Goal: Task Accomplishment & Management: Complete application form

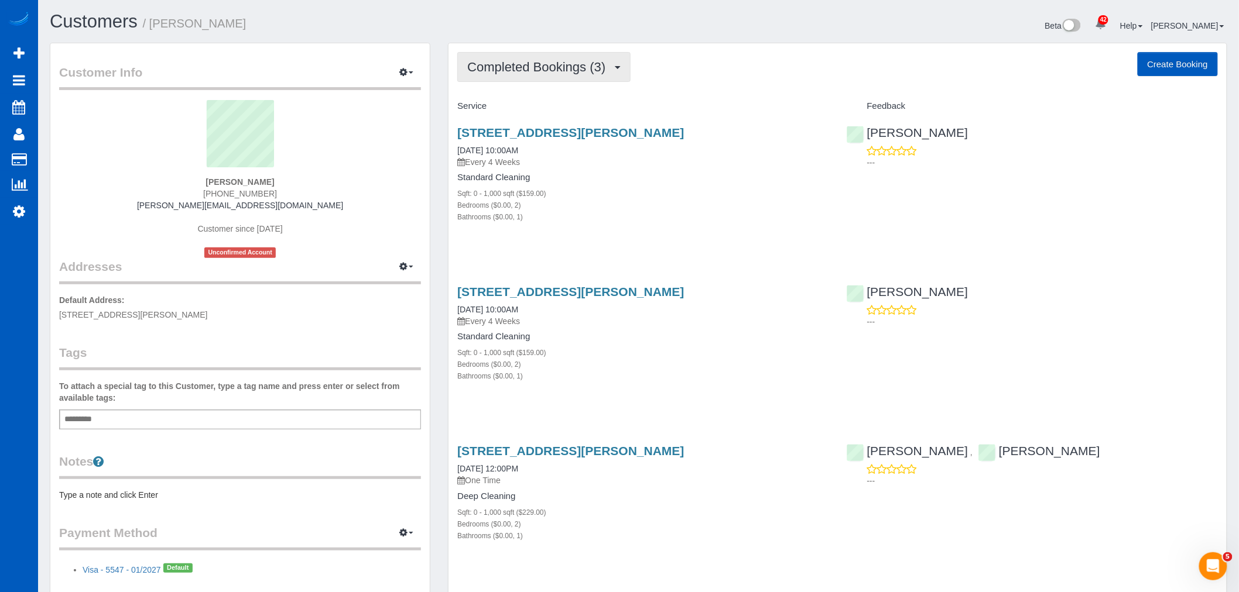
click at [571, 71] on span "Completed Bookings (3)" at bounding box center [539, 67] width 144 height 15
click at [513, 104] on link "Upcoming Bookings (11)" at bounding box center [520, 109] width 124 height 15
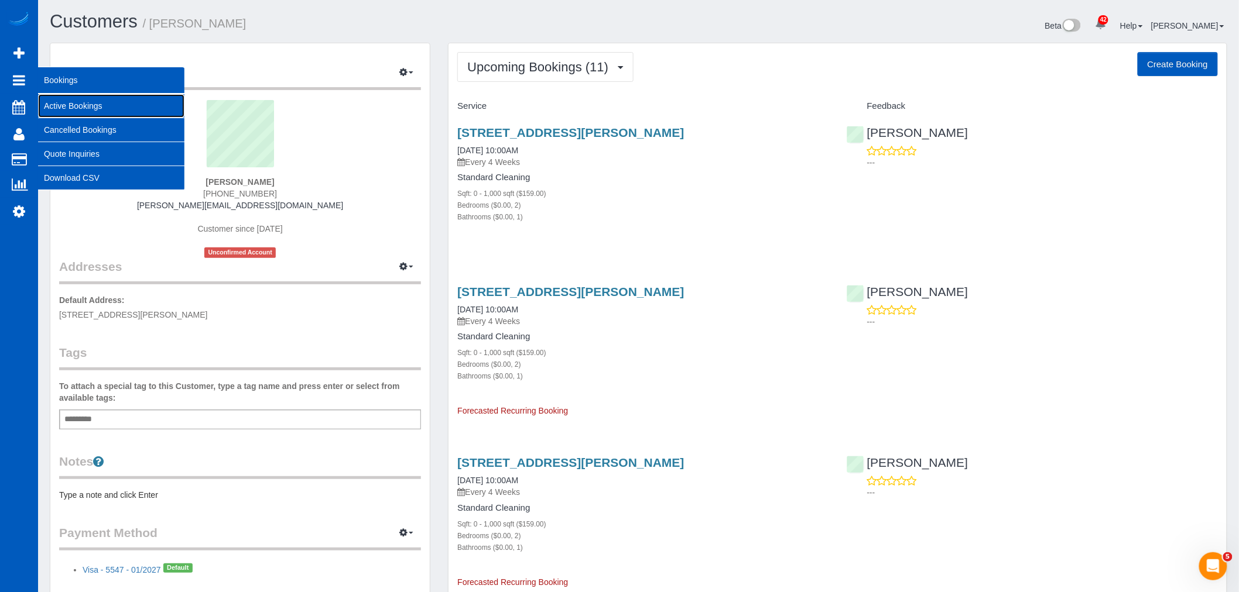
click at [84, 102] on link "Active Bookings" at bounding box center [111, 105] width 146 height 23
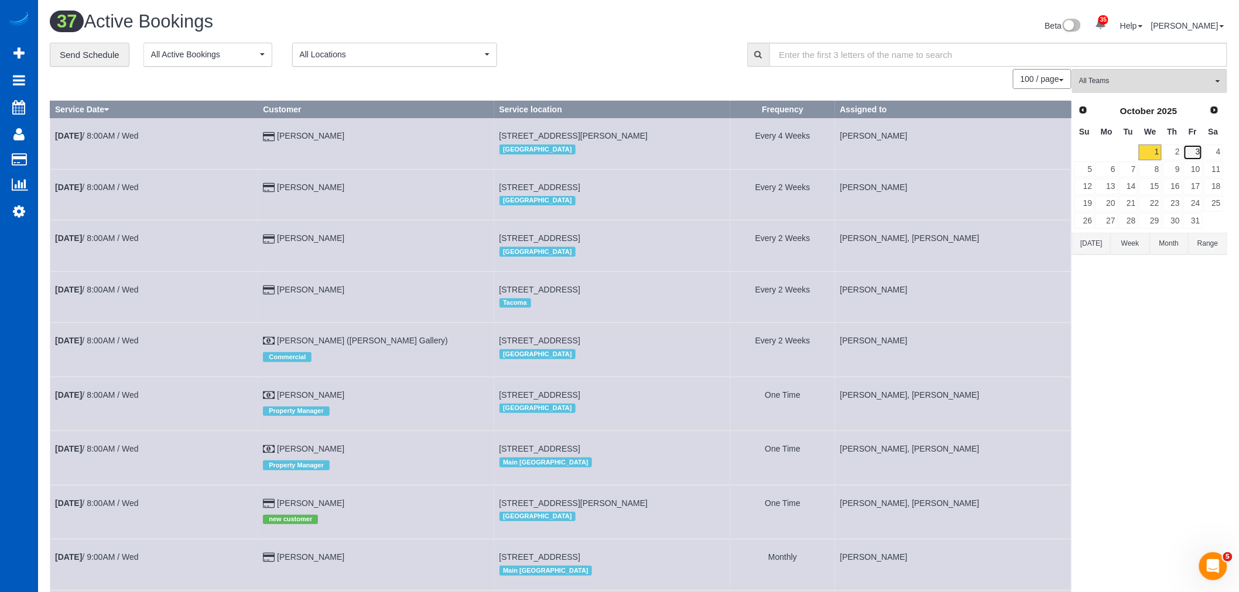
click at [1184, 147] on link "3" at bounding box center [1192, 153] width 19 height 16
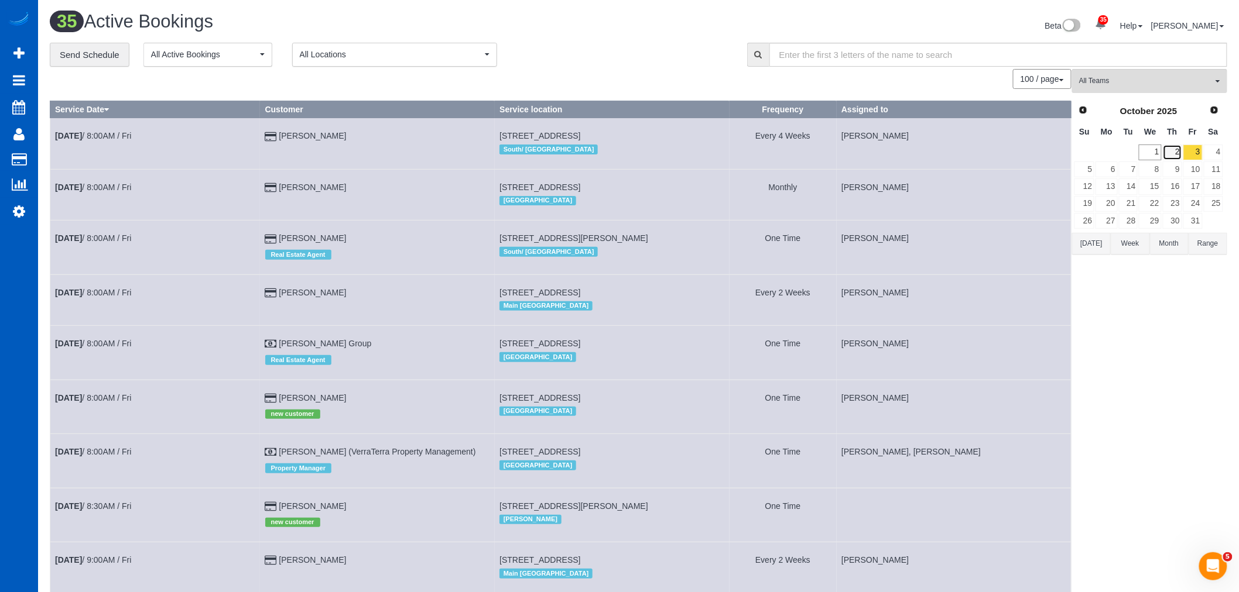
click at [1175, 154] on link "2" at bounding box center [1172, 153] width 19 height 16
click at [1152, 71] on button "All Teams" at bounding box center [1149, 81] width 155 height 24
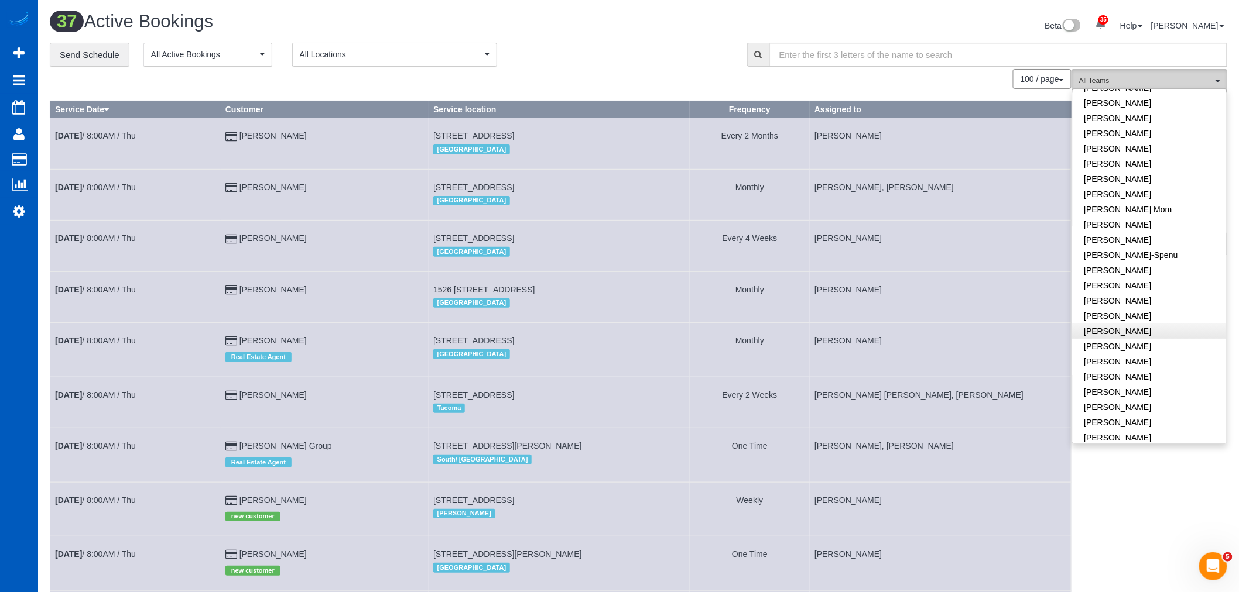
scroll to position [195, 0]
click at [1142, 242] on link "[PERSON_NAME]" at bounding box center [1149, 235] width 154 height 15
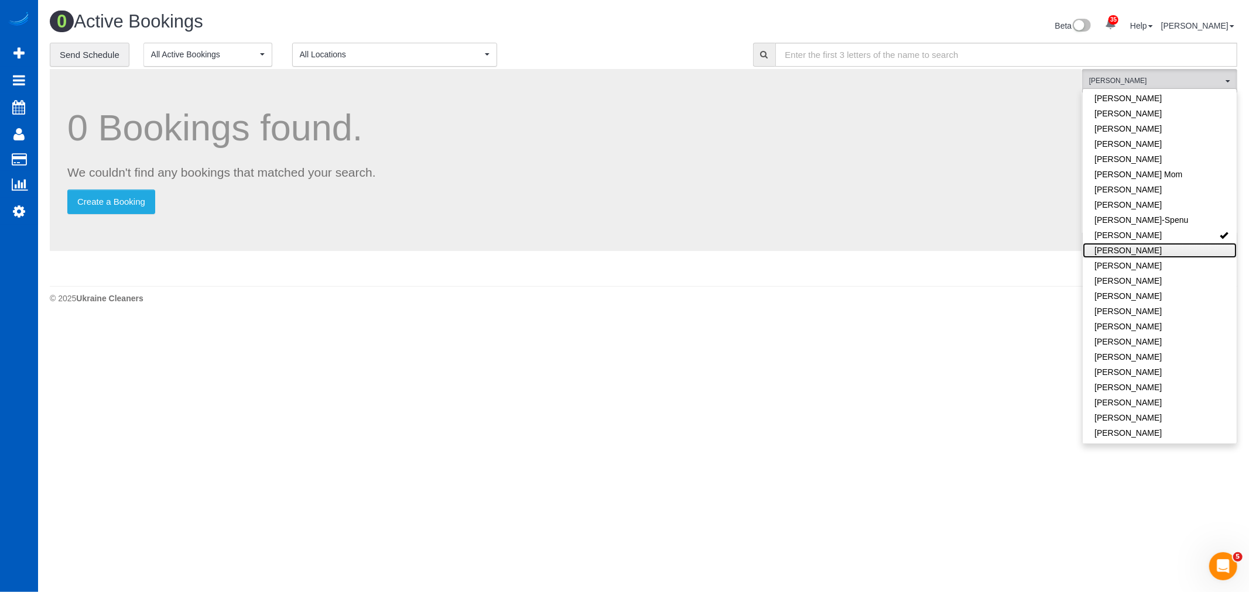
click at [1142, 249] on link "[PERSON_NAME]" at bounding box center [1159, 250] width 154 height 15
click at [1154, 235] on link "[PERSON_NAME]" at bounding box center [1159, 235] width 154 height 15
drag, startPoint x: 940, startPoint y: 407, endPoint x: 1127, endPoint y: 212, distance: 270.3
click at [947, 388] on body "35 Beta Your Notifications You have 0 alerts × You have 1 to charge for [DATE] …" at bounding box center [624, 296] width 1249 height 592
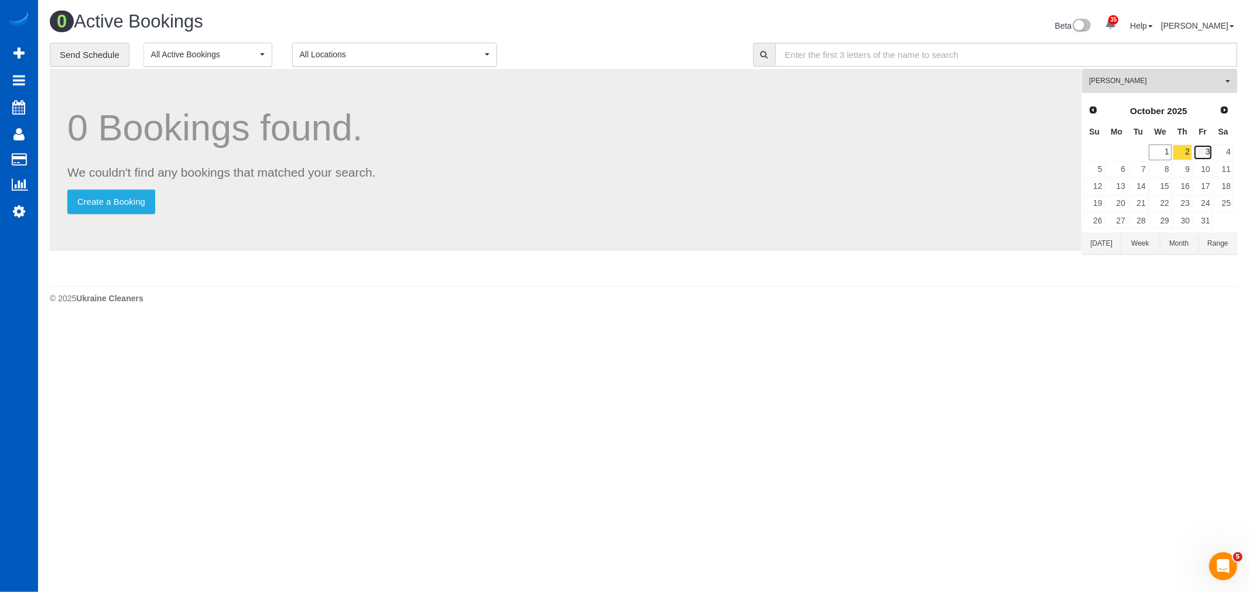
click at [1195, 156] on link "3" at bounding box center [1202, 153] width 19 height 16
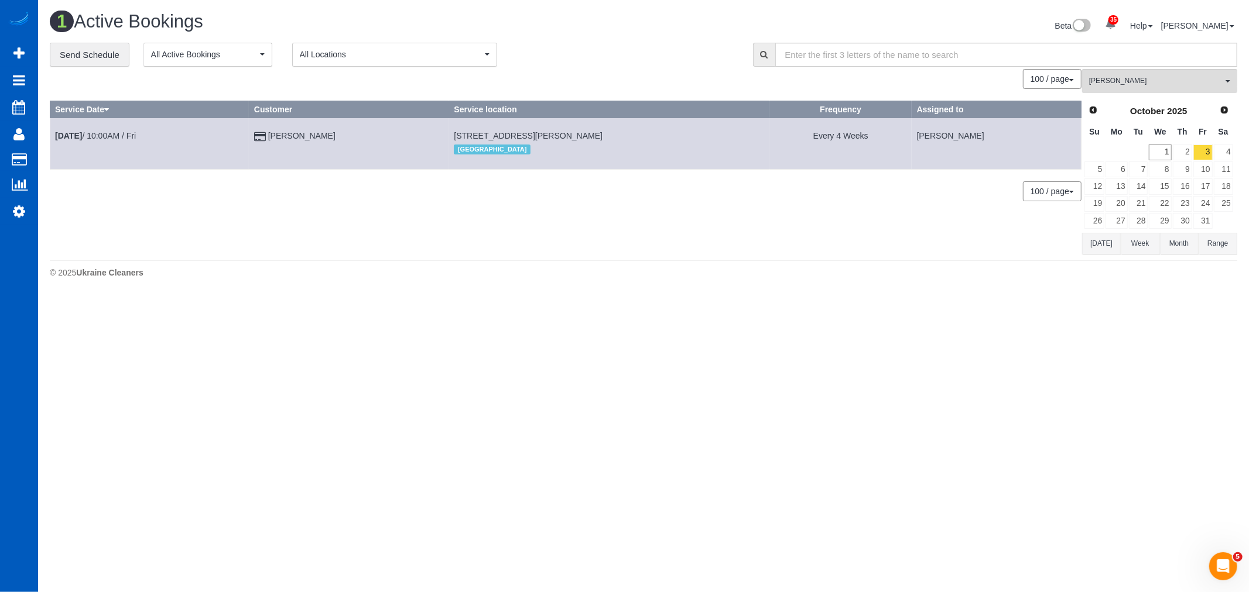
click at [74, 126] on td "[DATE] 10:00AM / Fri" at bounding box center [149, 143] width 199 height 51
click at [81, 131] on b "[DATE]" at bounding box center [68, 135] width 27 height 9
select select "CO"
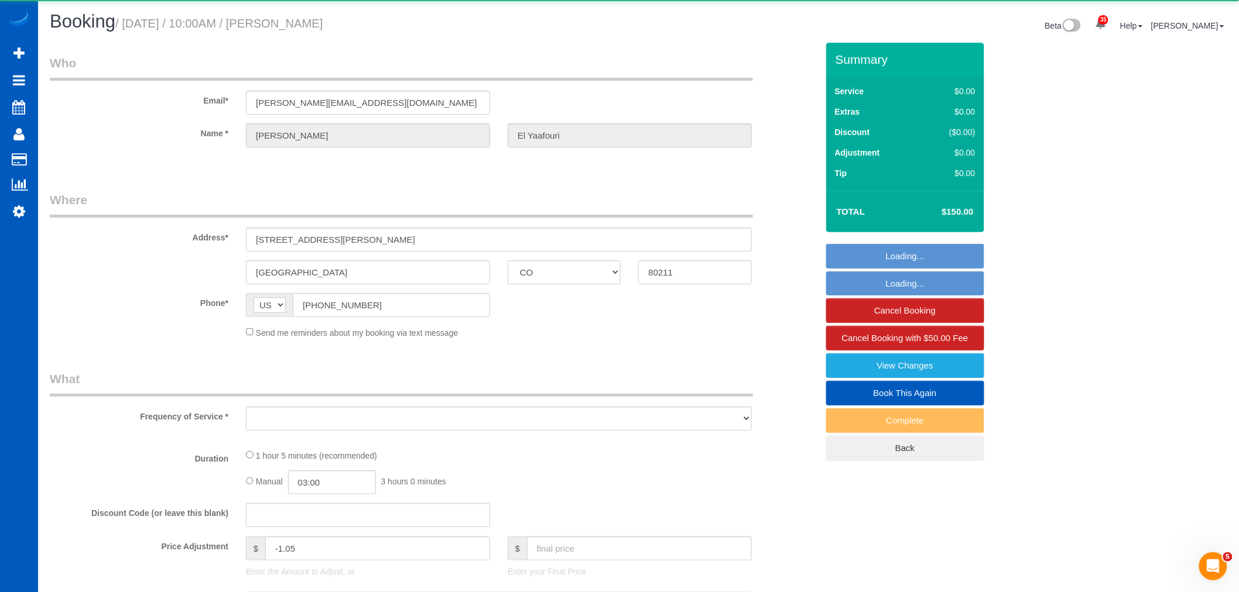
select select "object:30350"
select select "string:fspay-28ed72cf-78d9-4a48-a52c-e3ec85cc28ad"
select select "199"
select select "2"
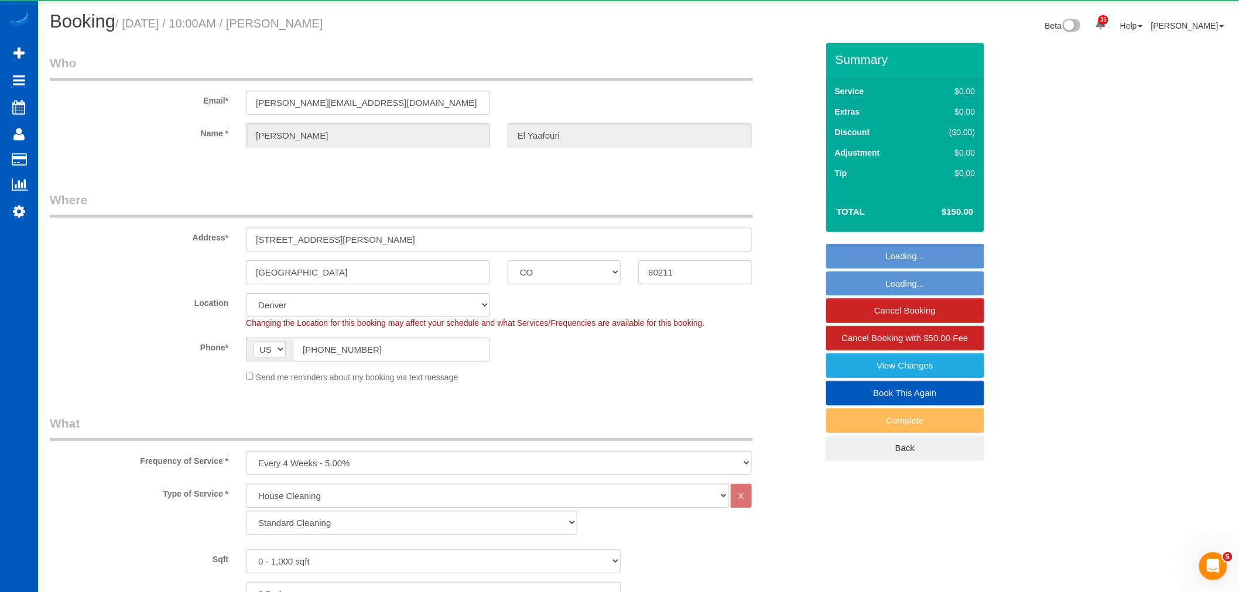
select select "object:30622"
select select "spot126"
select select "2"
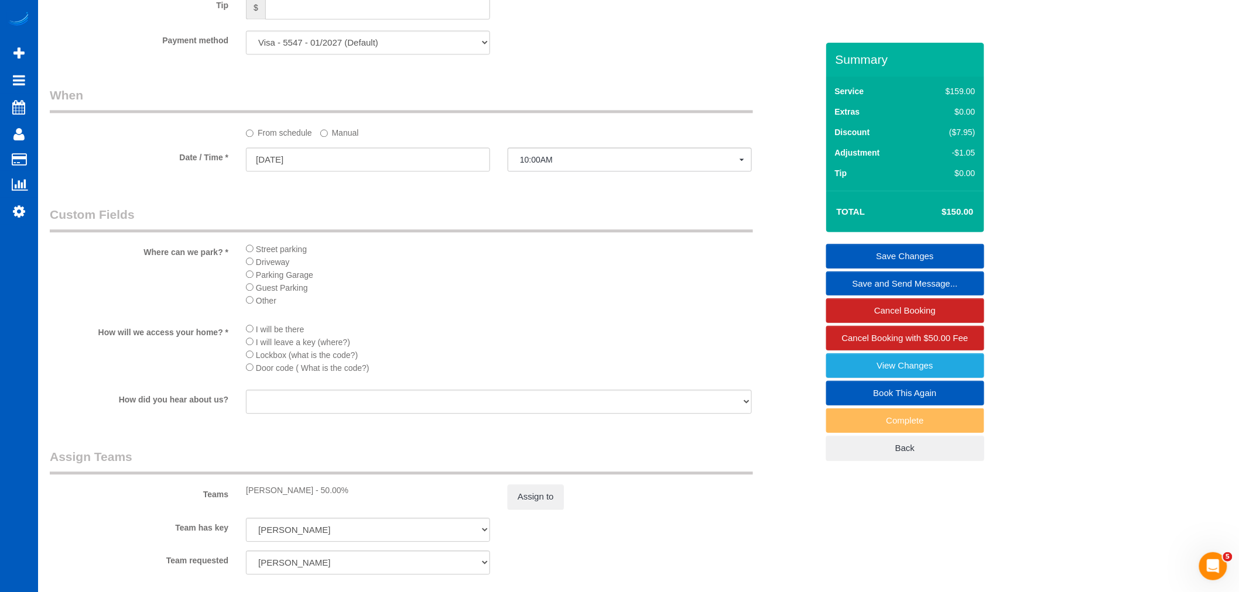
scroll to position [1105, 0]
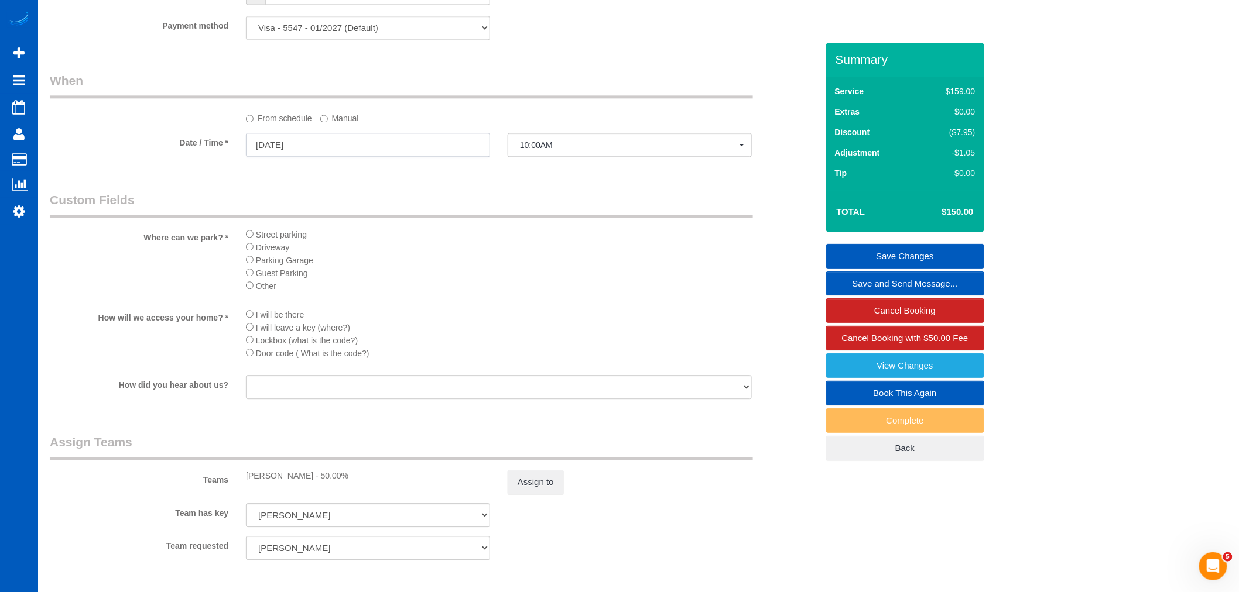
click at [289, 149] on input "[DATE]" at bounding box center [368, 145] width 244 height 24
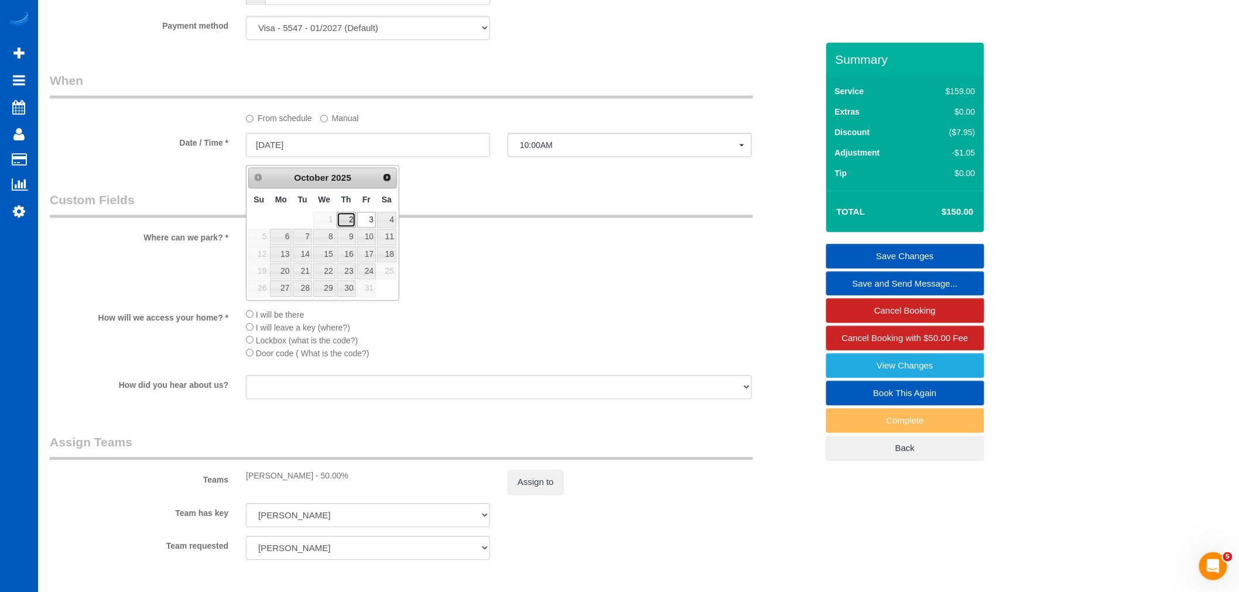
click at [344, 217] on link "2" at bounding box center [346, 220] width 19 height 16
type input "[DATE]"
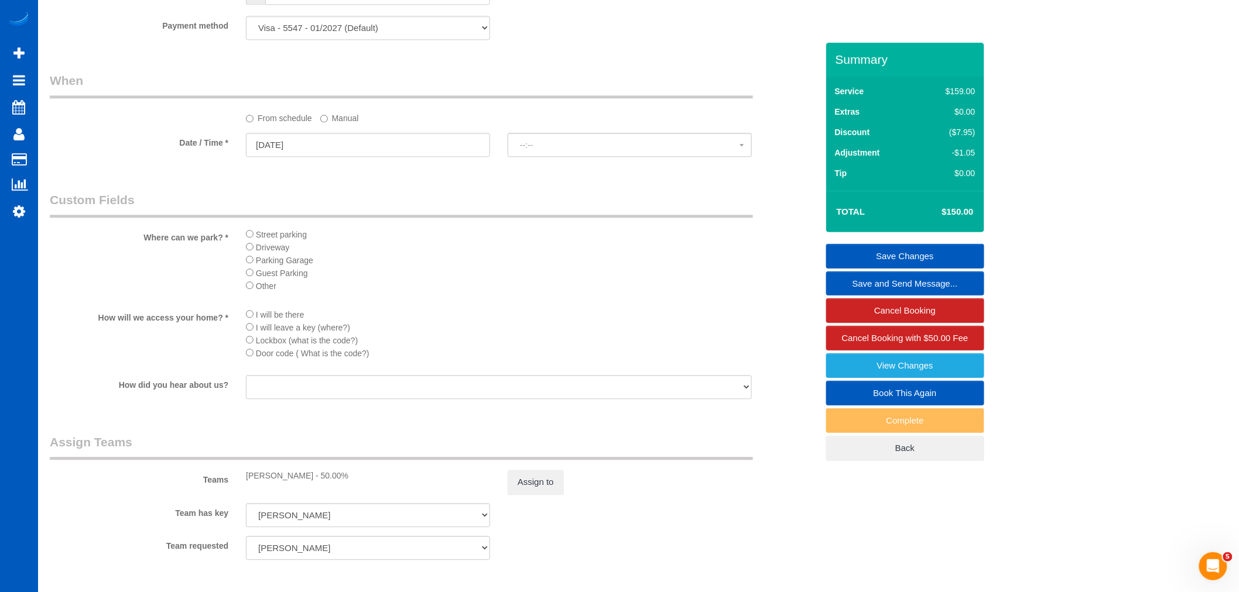
select select "spot137"
click at [577, 138] on sui-booking-spot "From schedule Manual Date / Time * [DATE] 5:00PM [DATE] 5:00PM [DATE] 10:00AM 2…" at bounding box center [433, 115] width 767 height 87
click at [571, 143] on button "5:00PM" at bounding box center [630, 145] width 244 height 24
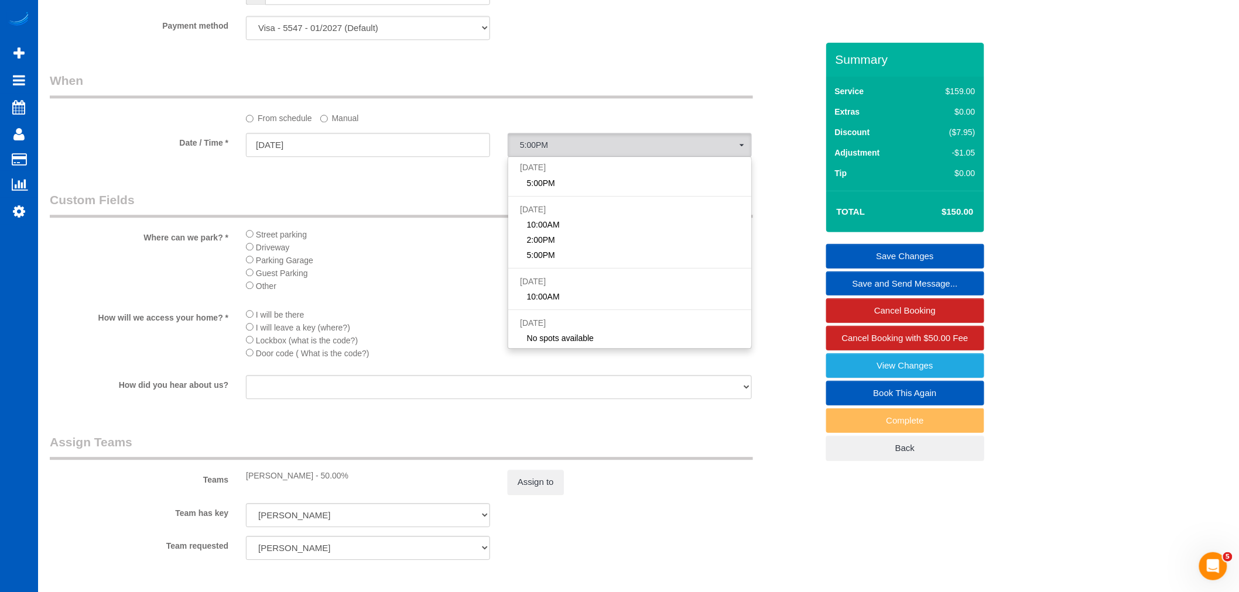
click at [342, 114] on div "From schedule Manual" at bounding box center [433, 98] width 785 height 52
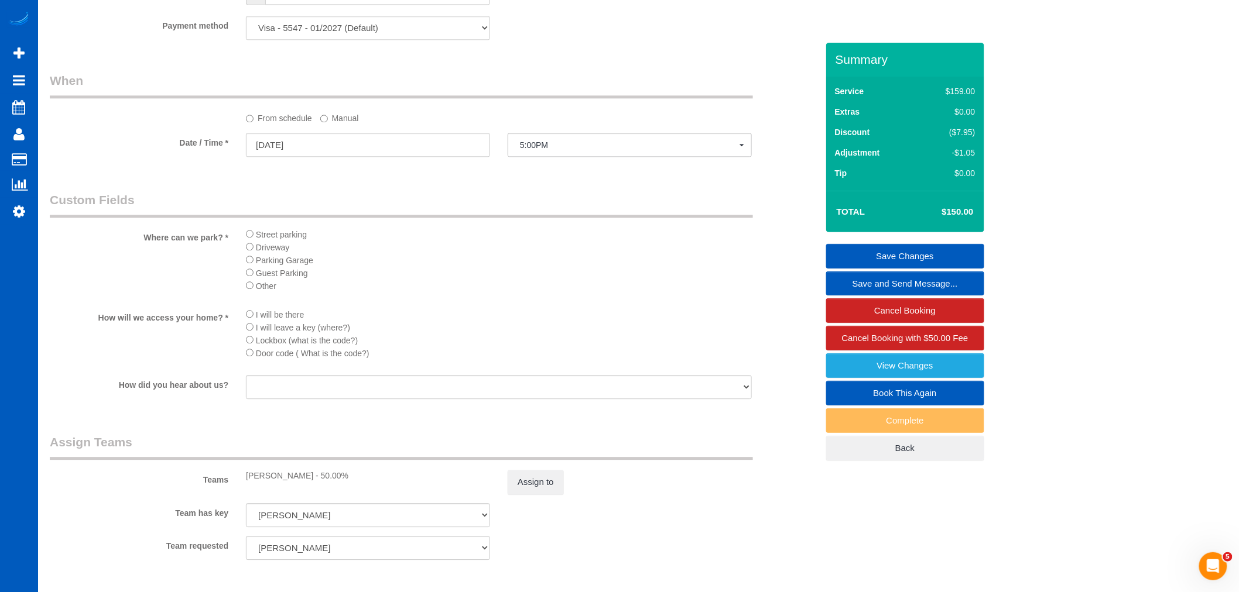
click at [340, 118] on label "Manual" at bounding box center [339, 116] width 39 height 16
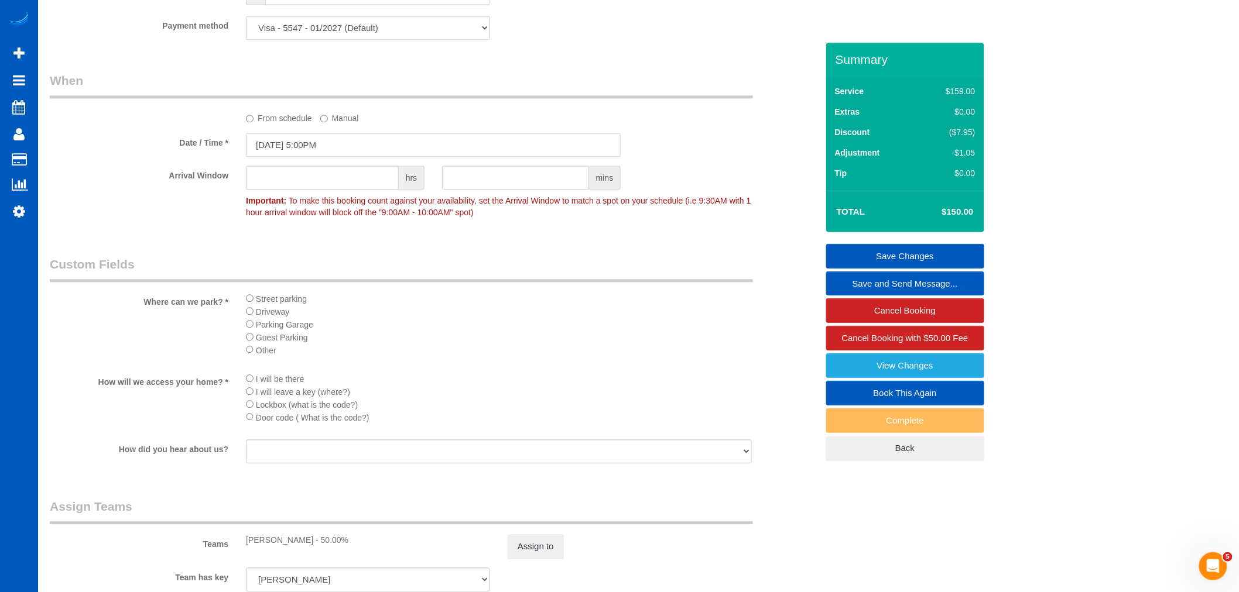
click at [332, 157] on input "[DATE] 5:00PM" at bounding box center [433, 145] width 375 height 24
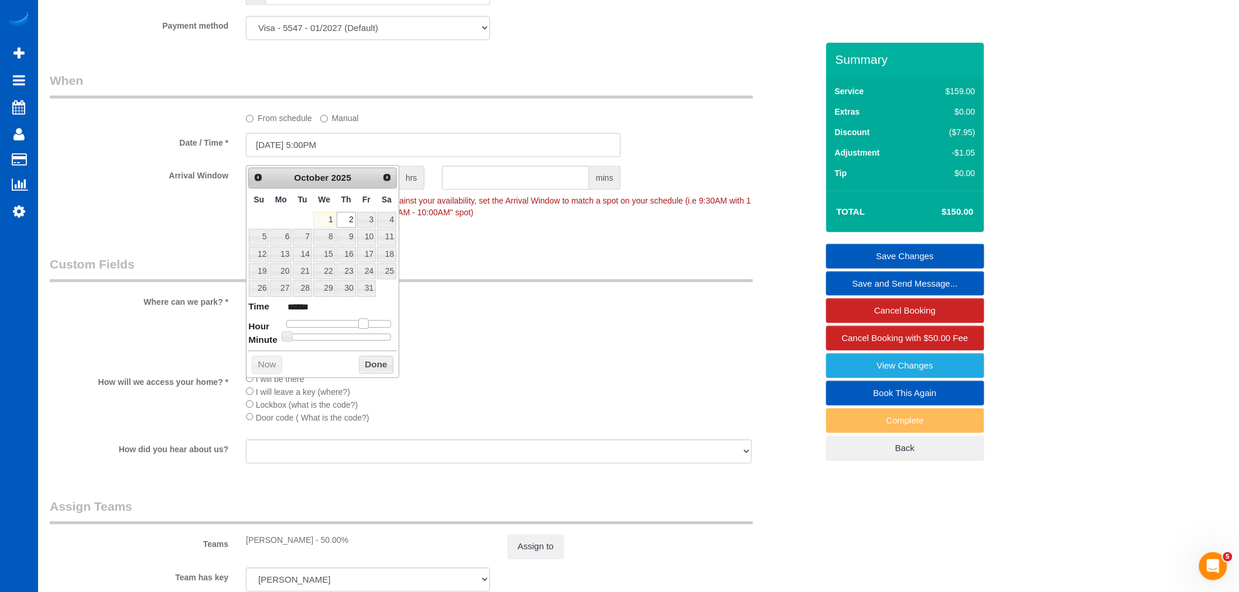
type input "[DATE] 4:00PM"
type input "******"
type input "[DATE] 3:00PM"
type input "******"
type input "[DATE] 1:00PM"
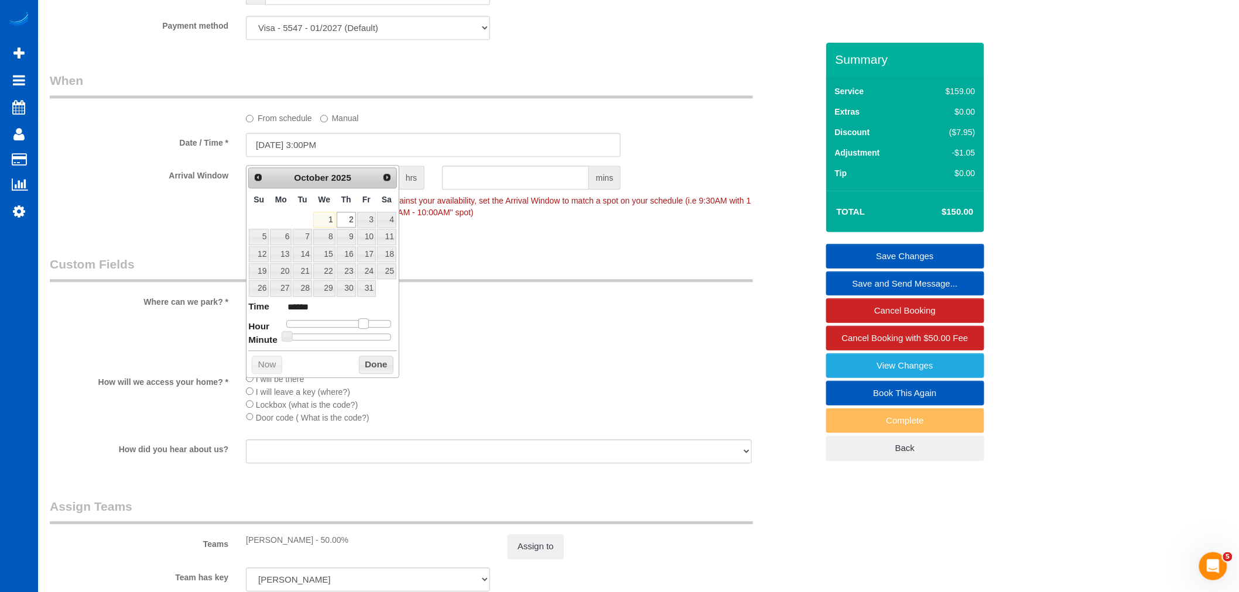
type input "******"
type input "[DATE] 10:00AM"
type input "*******"
type input "[DATE] 8:00AM"
type input "******"
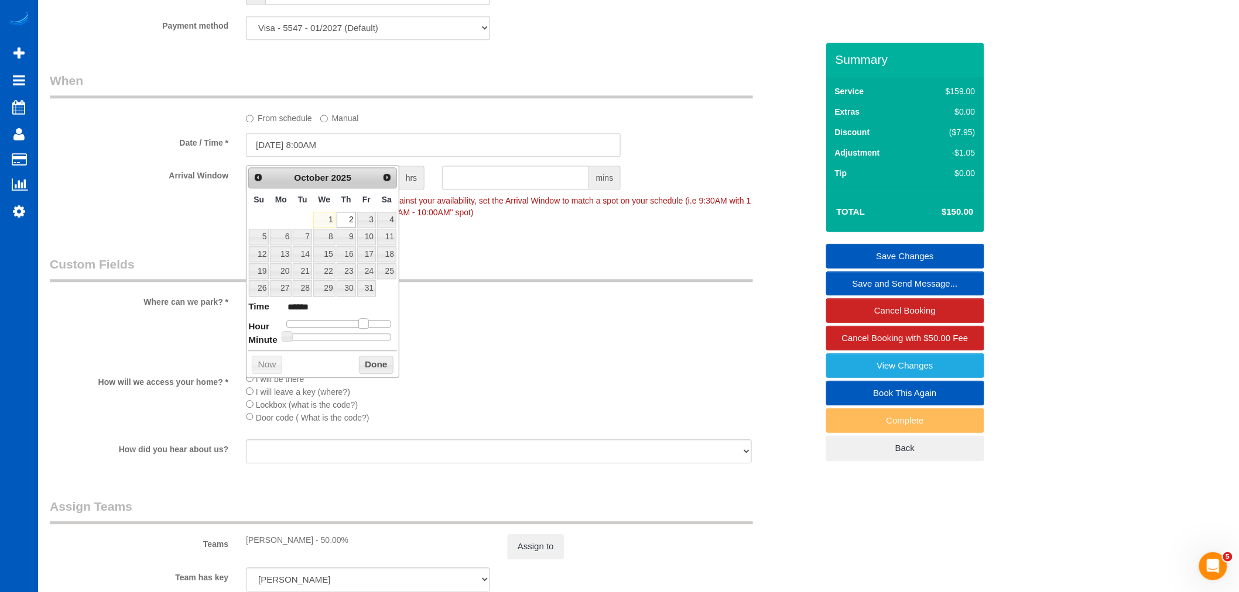
type input "[DATE] 6:00AM"
type input "******"
type input "[DATE] 5:00AM"
type input "******"
type input "[DATE] 7:00AM"
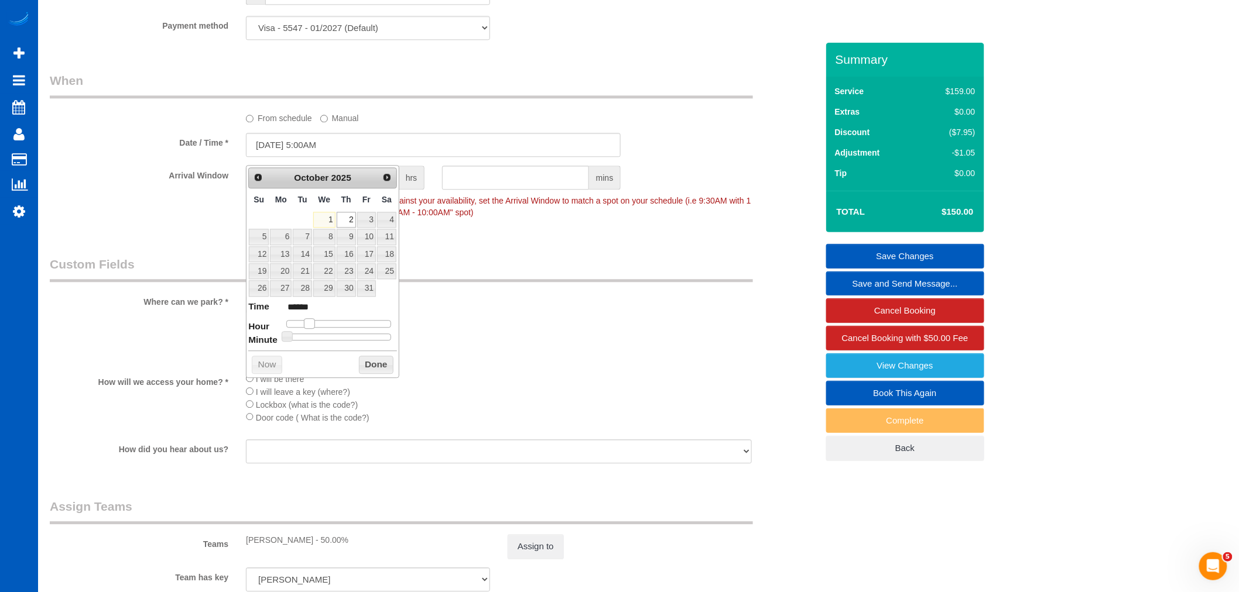
type input "******"
type input "[DATE] 8:00AM"
type input "******"
type input "[DATE] 9:00AM"
type input "******"
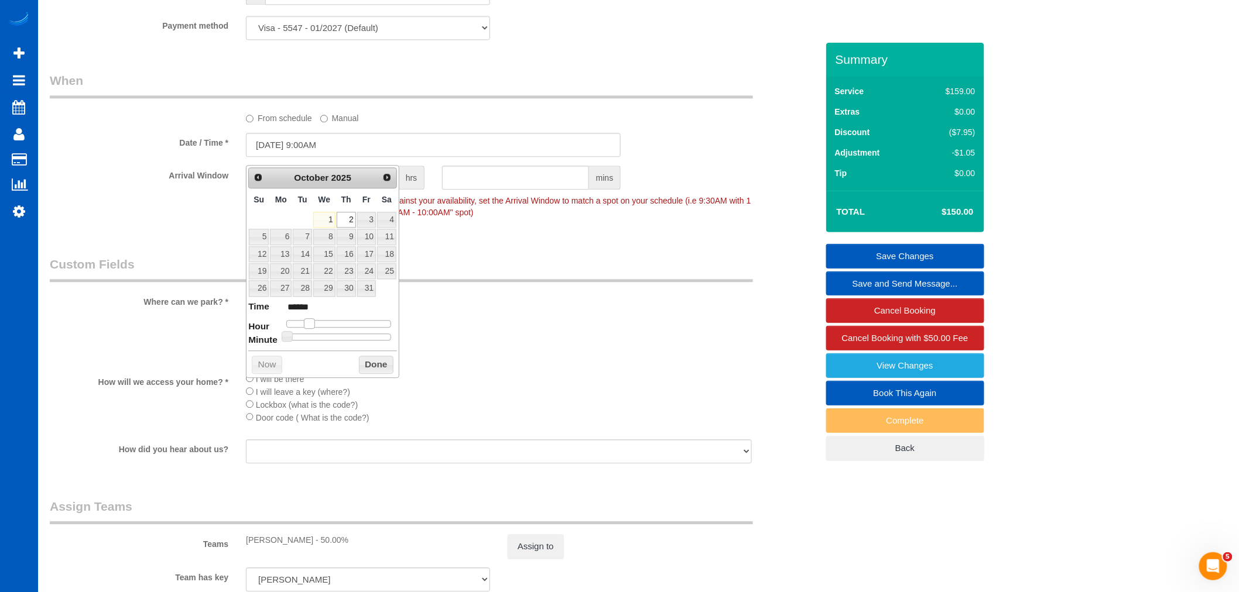
type input "[DATE] 10:00AM"
type input "*******"
type input "[DATE] 9:00AM"
type input "******"
type input "[DATE] 8:00AM"
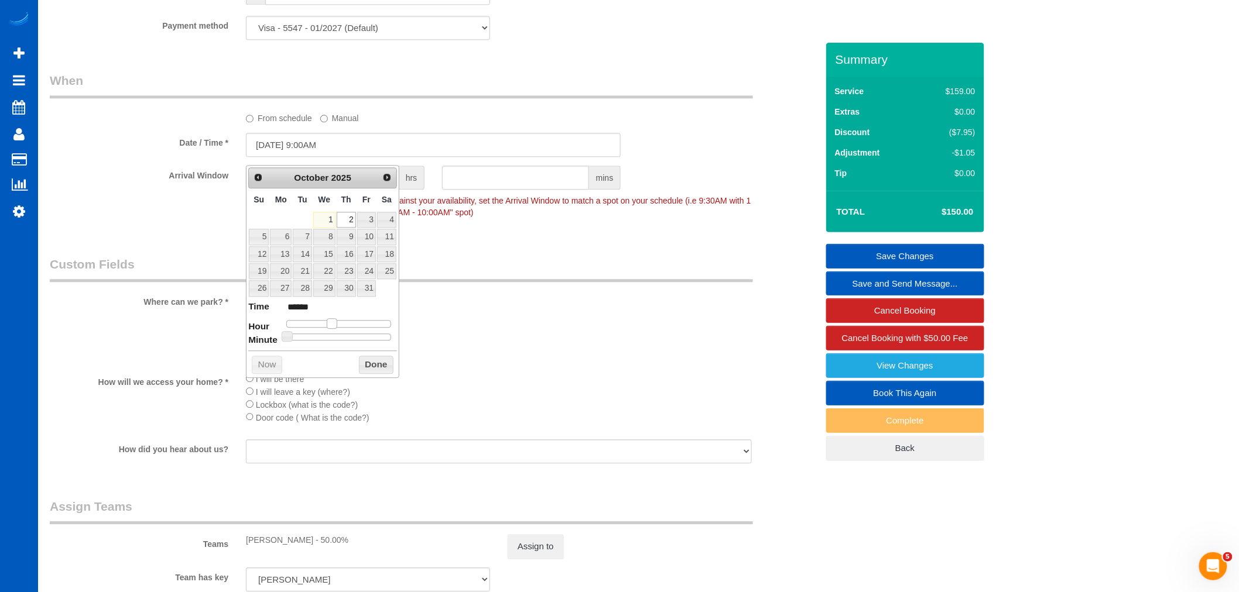
type input "******"
type input "[DATE] 9:00AM"
type input "******"
drag, startPoint x: 364, startPoint y: 321, endPoint x: 331, endPoint y: 325, distance: 33.6
click at [331, 325] on span at bounding box center [327, 323] width 11 height 11
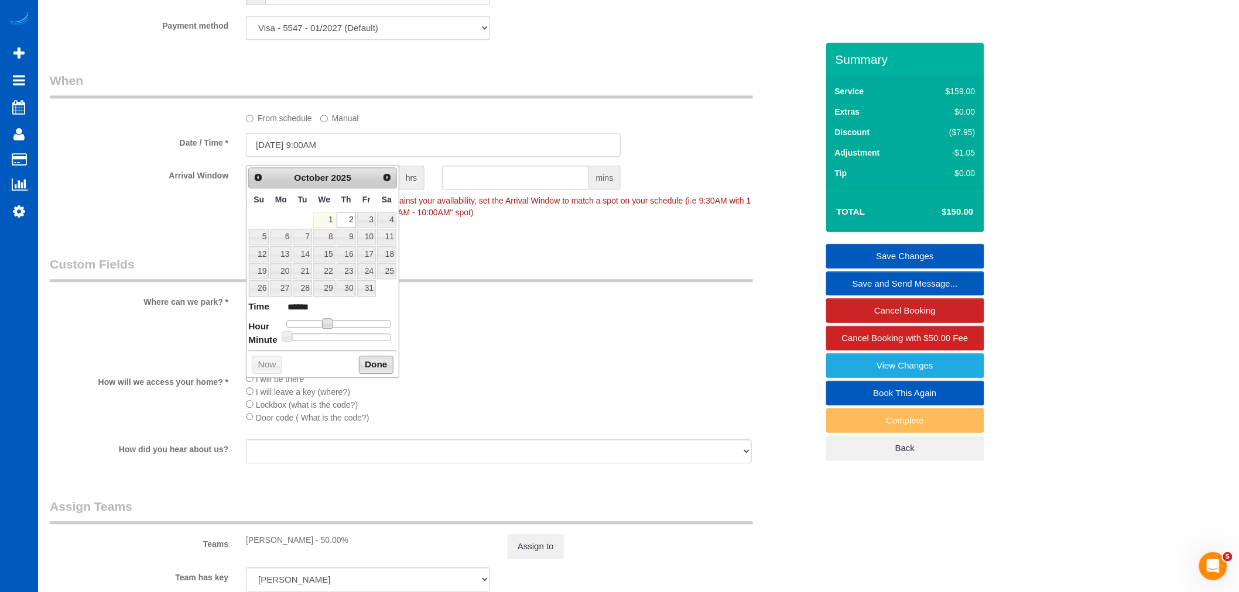
click at [384, 363] on button "Done" at bounding box center [376, 365] width 35 height 19
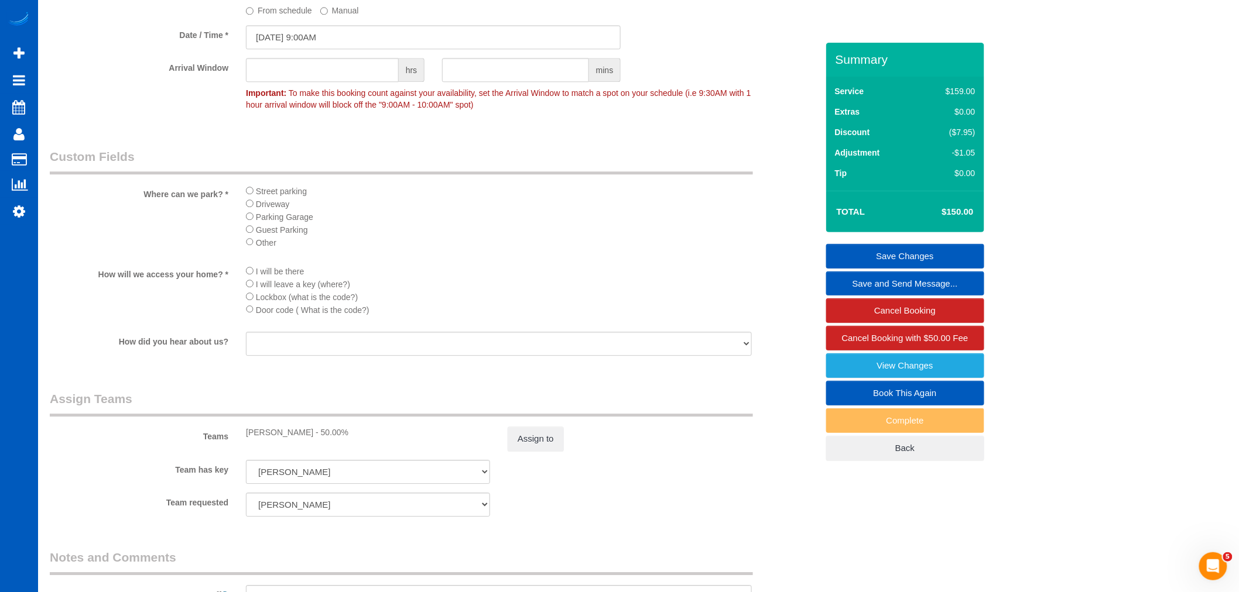
scroll to position [1236, 0]
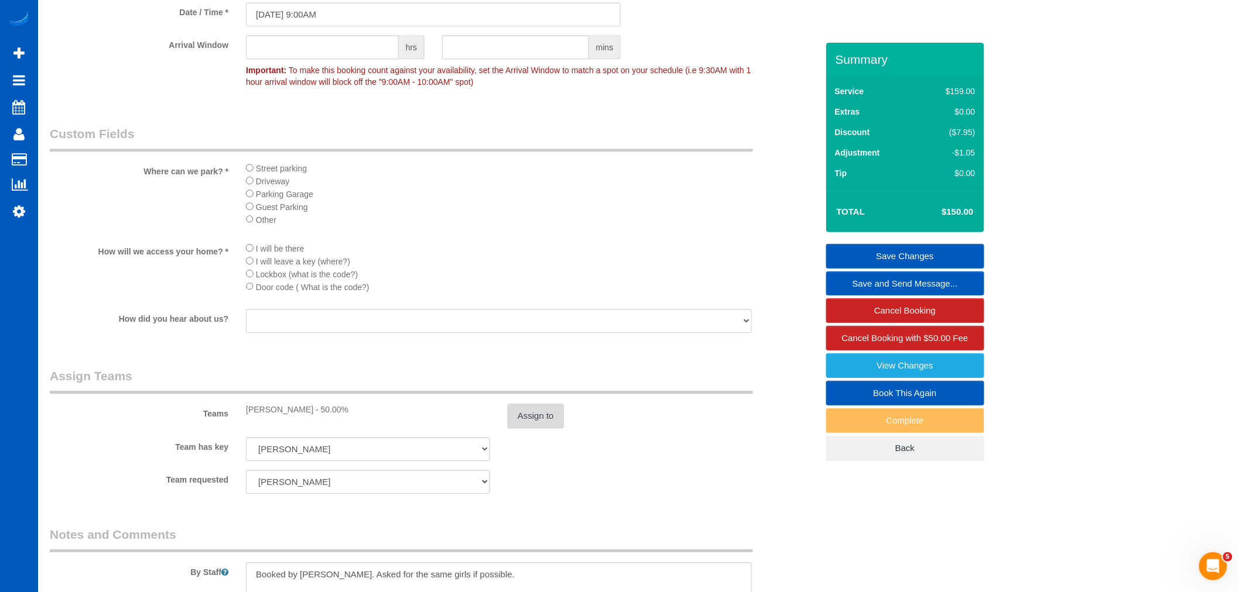
click at [543, 428] on button "Assign to" at bounding box center [536, 416] width 56 height 25
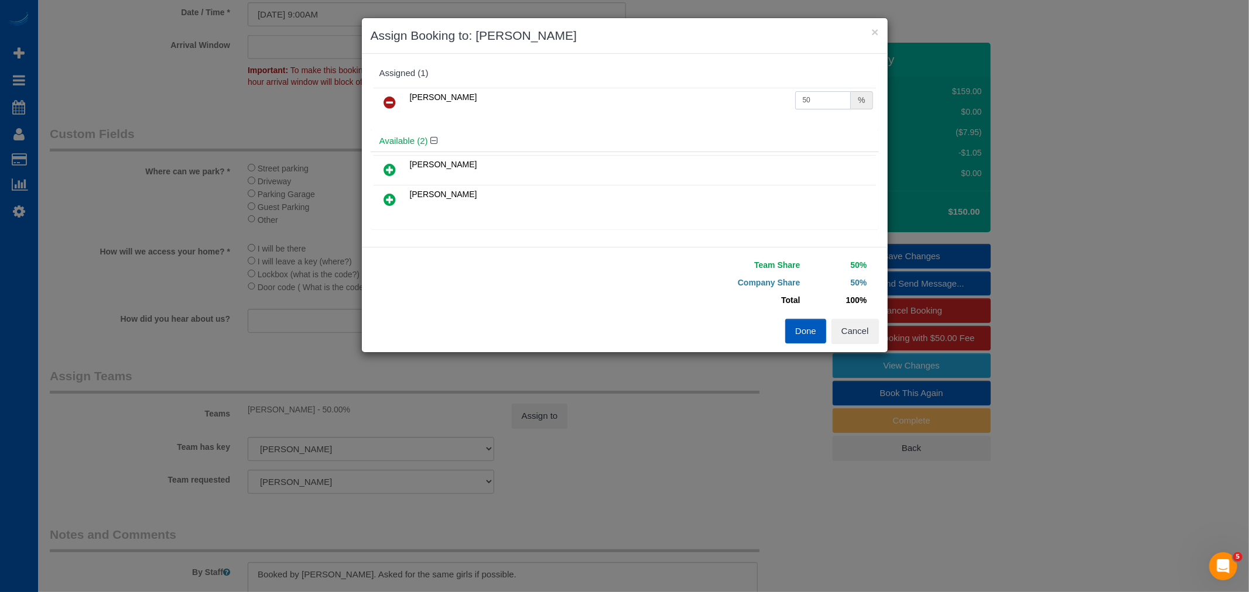
drag, startPoint x: 811, startPoint y: 97, endPoint x: 672, endPoint y: 118, distance: 140.2
click at [672, 118] on div "[PERSON_NAME] 50 %" at bounding box center [625, 108] width 508 height 46
type input "55"
click at [792, 337] on button "Done" at bounding box center [805, 331] width 41 height 25
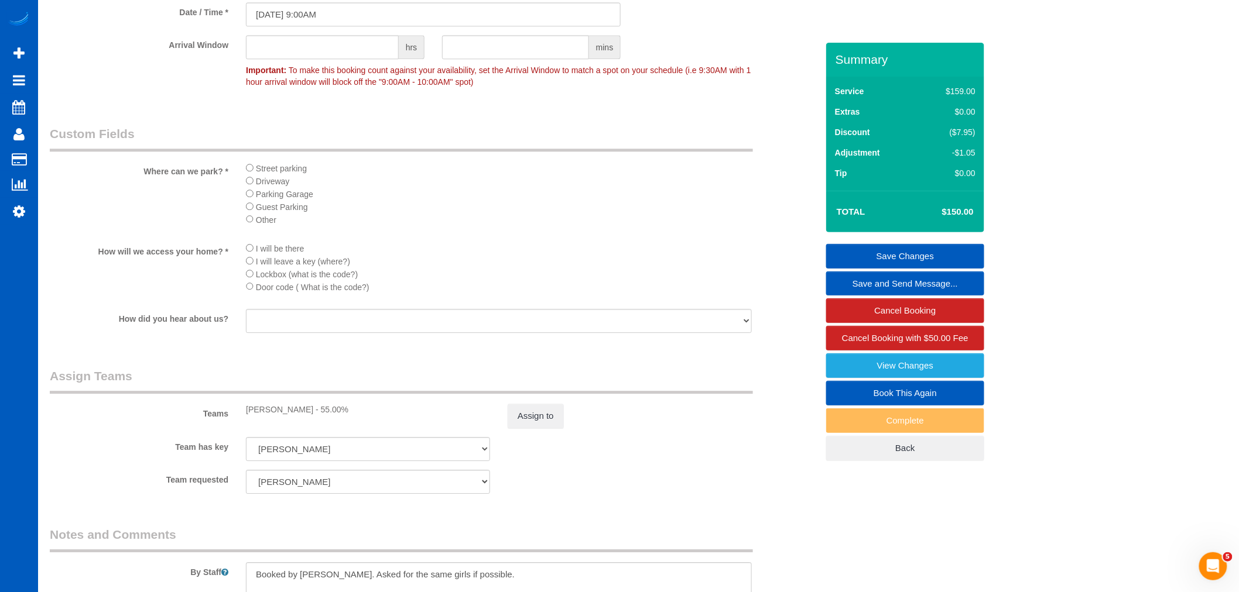
click at [872, 265] on link "Save Changes" at bounding box center [905, 256] width 158 height 25
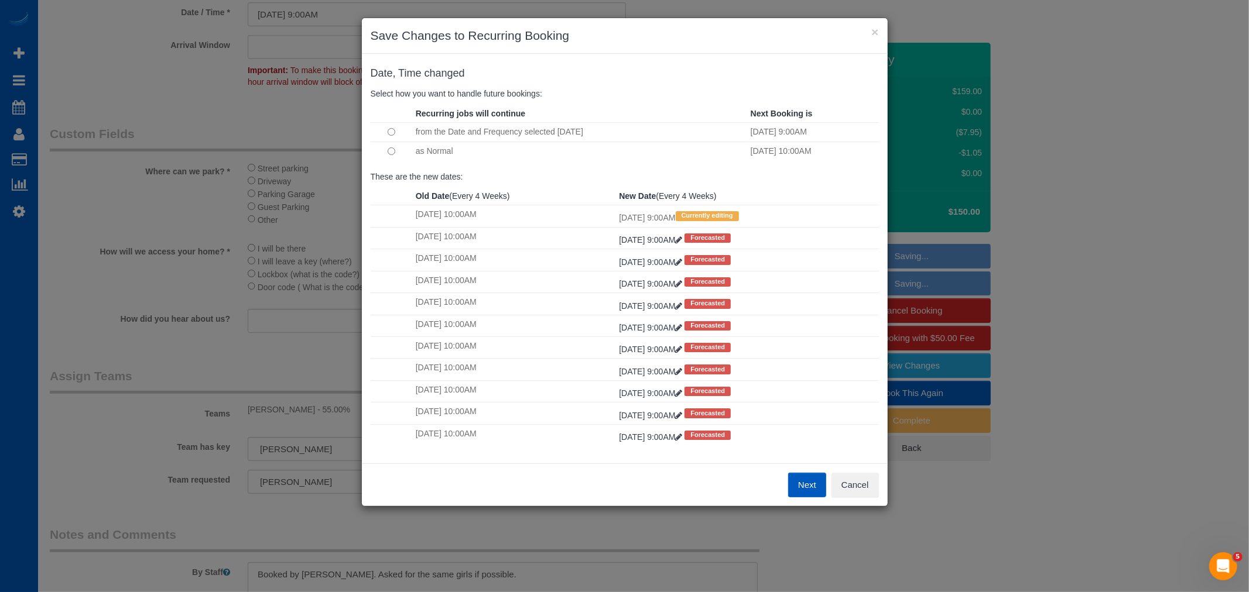
click at [809, 484] on button "Next" at bounding box center [807, 485] width 38 height 25
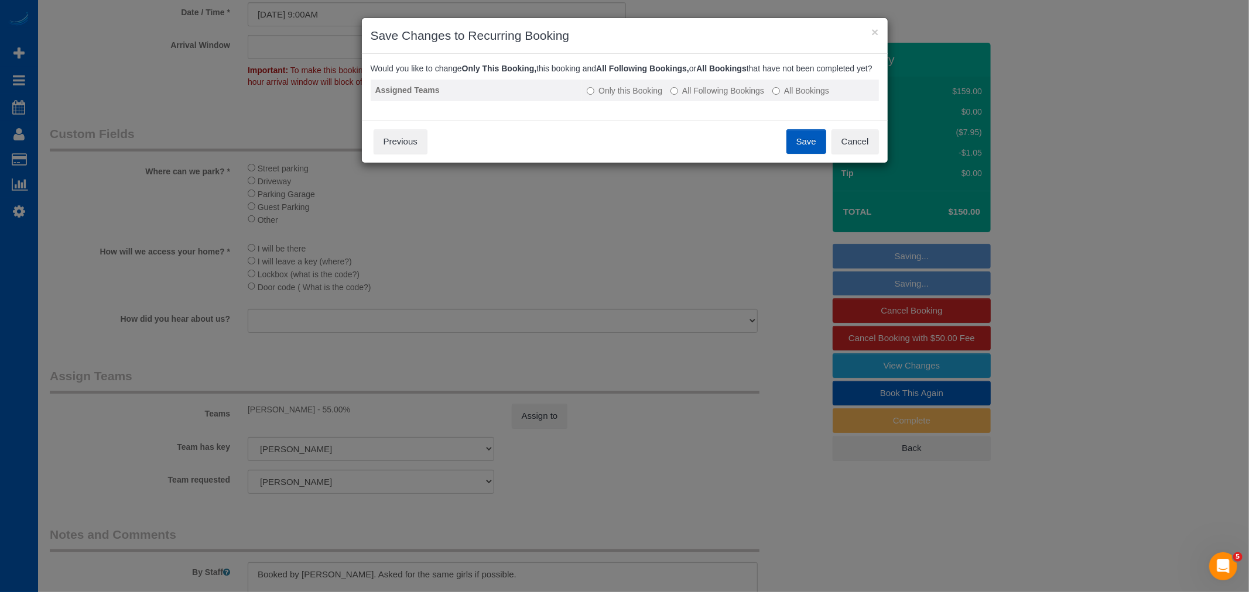
click at [701, 97] on label "All Following Bookings" at bounding box center [717, 91] width 94 height 12
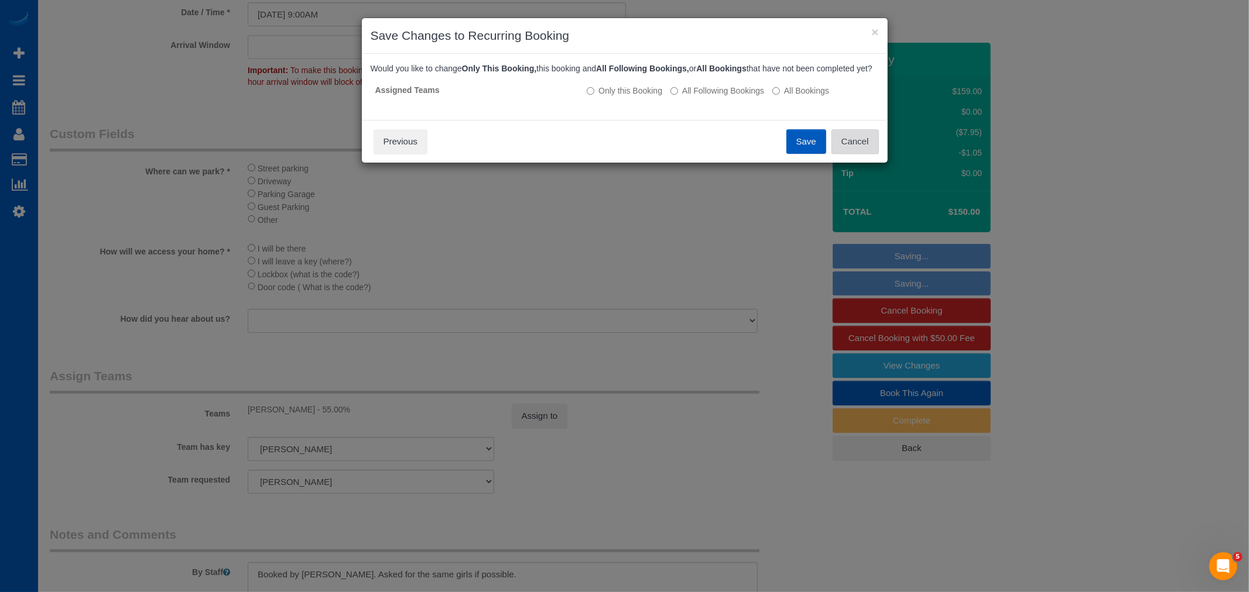
click at [850, 144] on button "Cancel" at bounding box center [854, 141] width 47 height 25
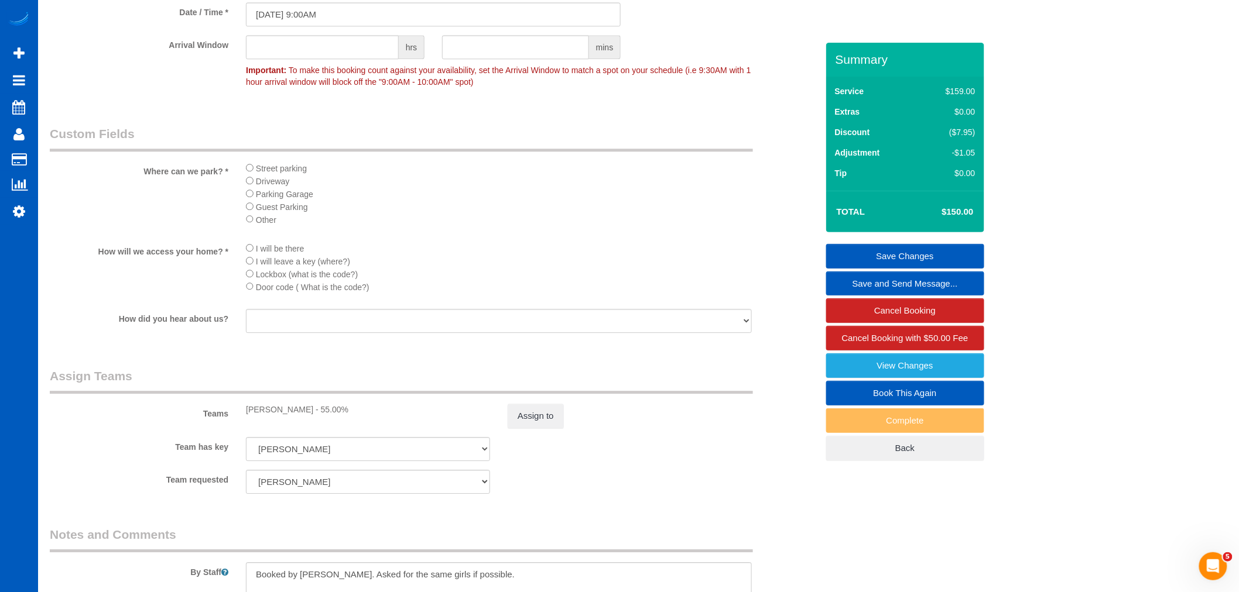
click at [878, 258] on link "Save Changes" at bounding box center [905, 256] width 158 height 25
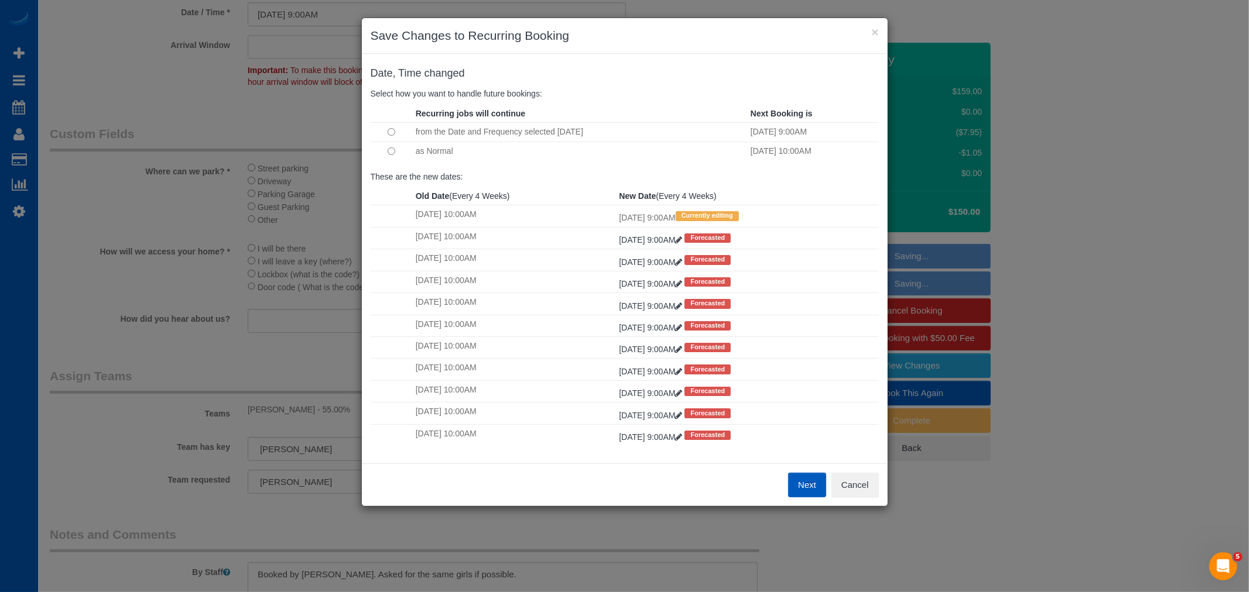
click at [393, 158] on td at bounding box center [392, 151] width 42 height 19
click at [790, 482] on button "Next" at bounding box center [807, 485] width 38 height 25
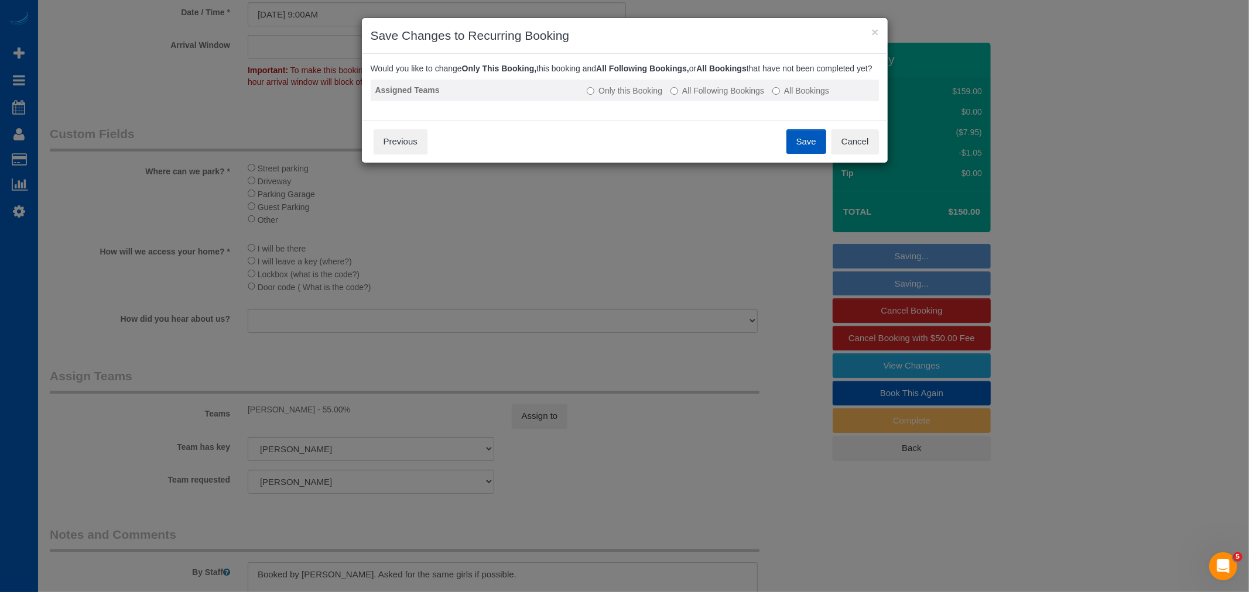
click at [681, 97] on label "All Following Bookings" at bounding box center [717, 91] width 94 height 12
click at [798, 144] on button "Save" at bounding box center [806, 141] width 40 height 25
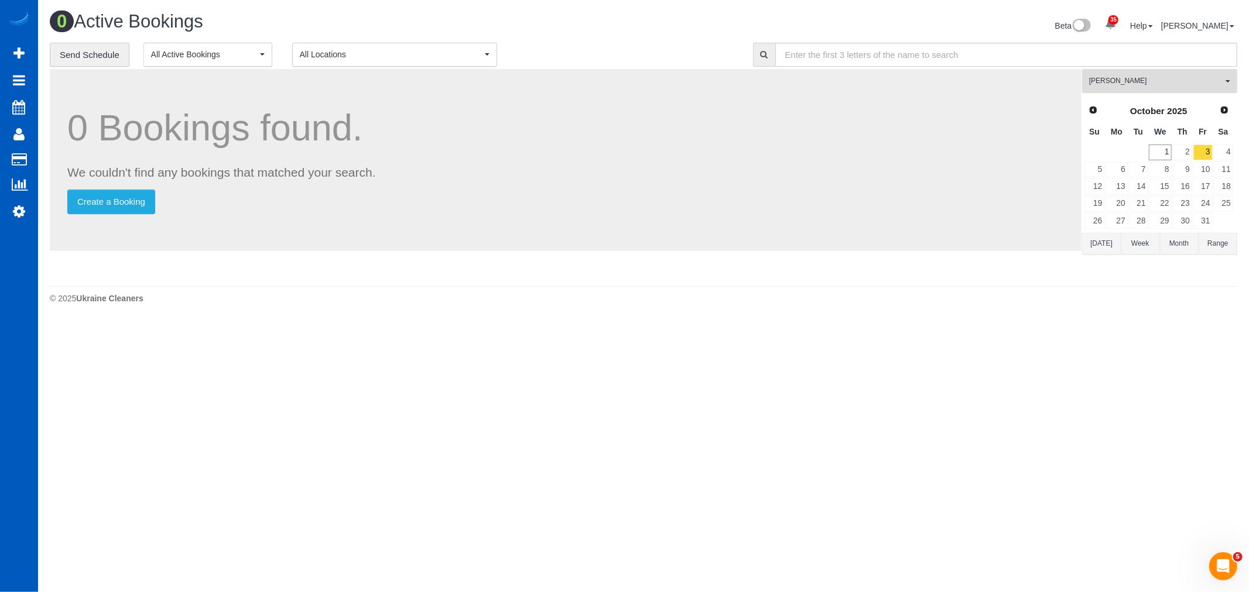
click at [1151, 78] on span "[PERSON_NAME]" at bounding box center [1155, 81] width 133 height 10
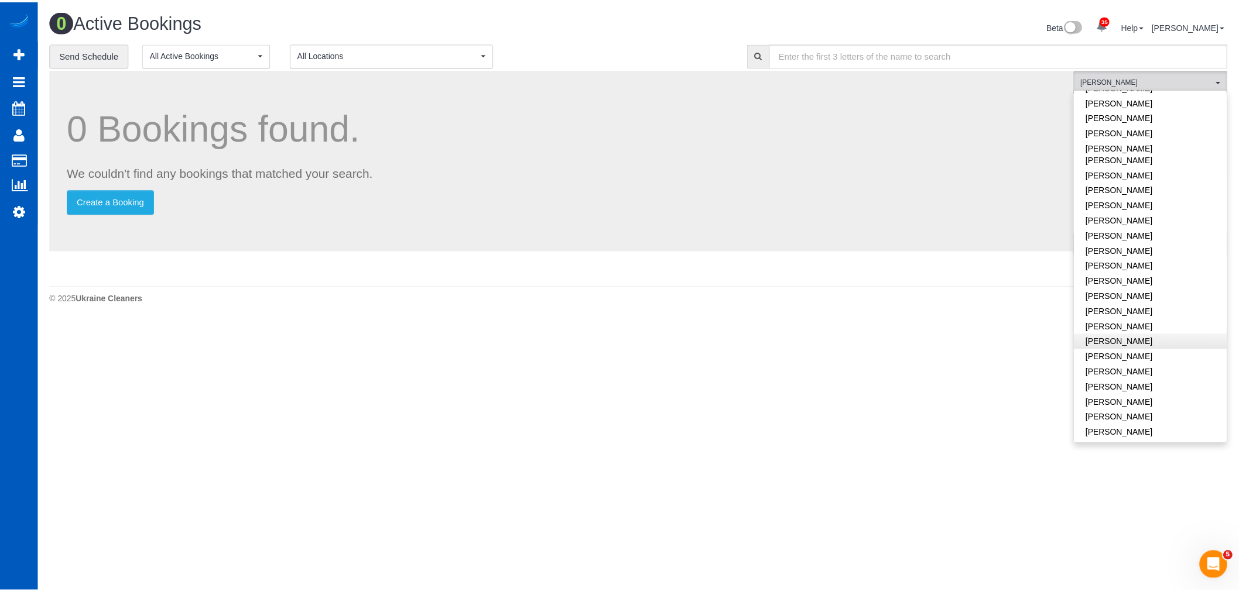
scroll to position [529, 0]
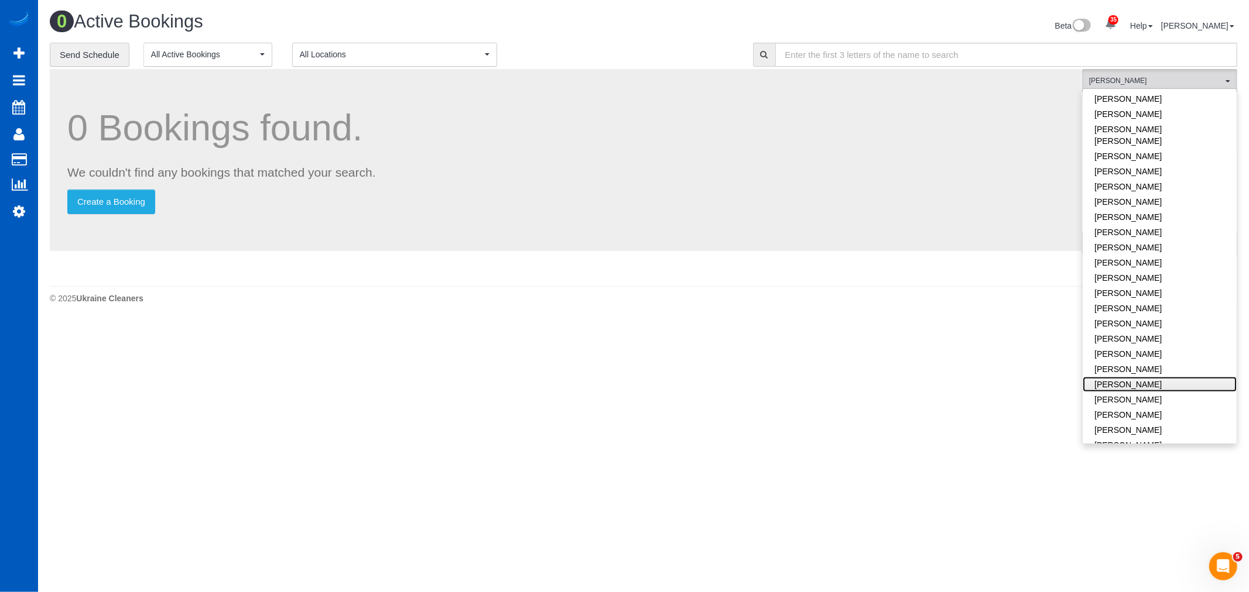
click at [1157, 377] on link "[PERSON_NAME]" at bounding box center [1159, 384] width 154 height 15
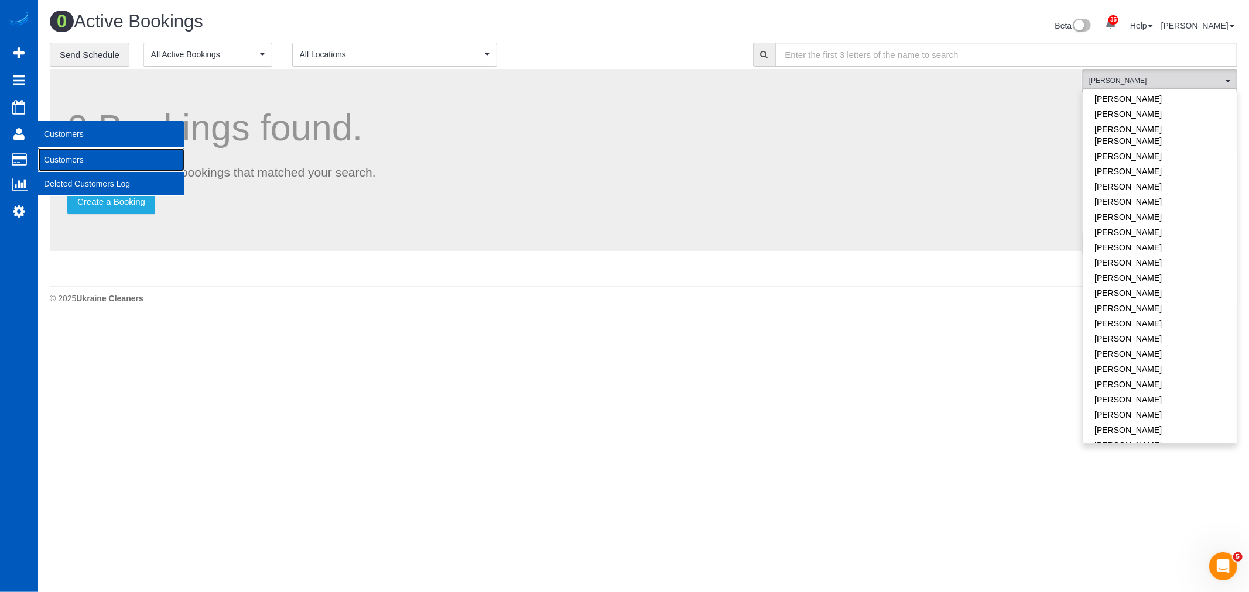
click at [62, 159] on link "Customers" at bounding box center [111, 159] width 146 height 23
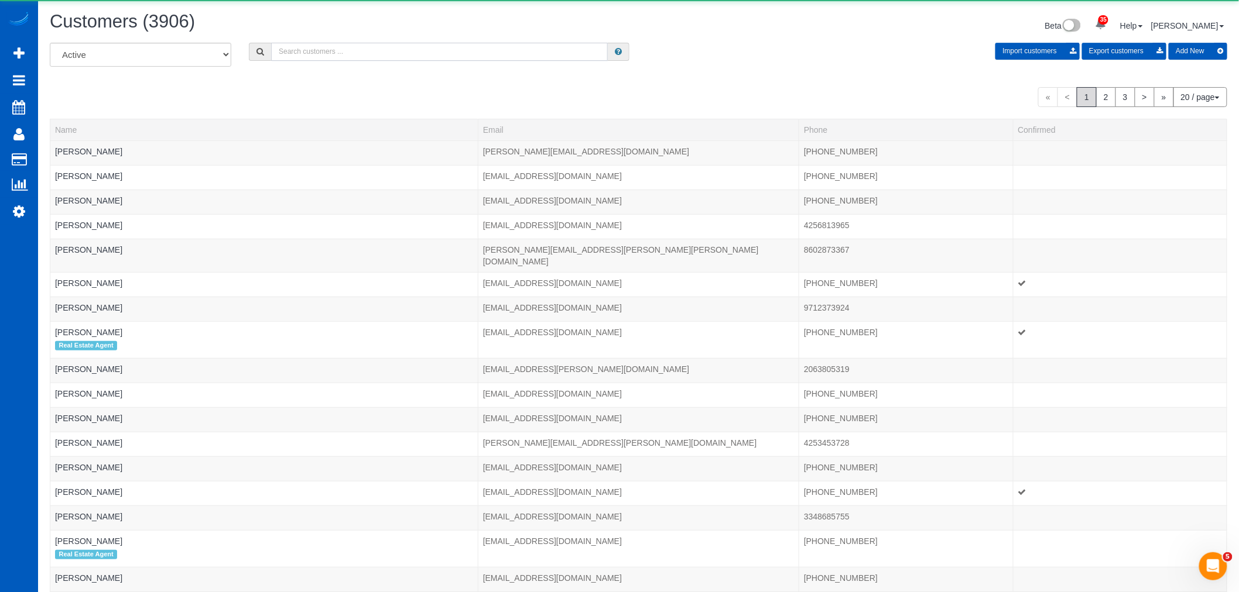
click at [338, 54] on input "text" at bounding box center [439, 52] width 337 height 18
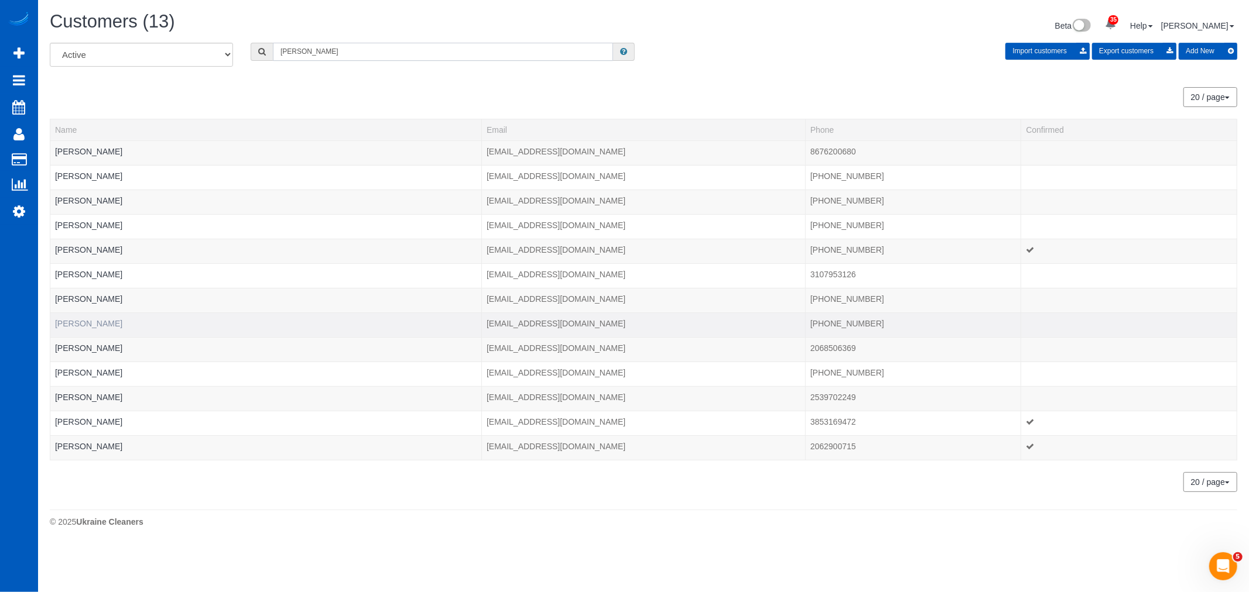
type input "[PERSON_NAME]"
click at [85, 323] on link "[PERSON_NAME]" at bounding box center [88, 323] width 67 height 9
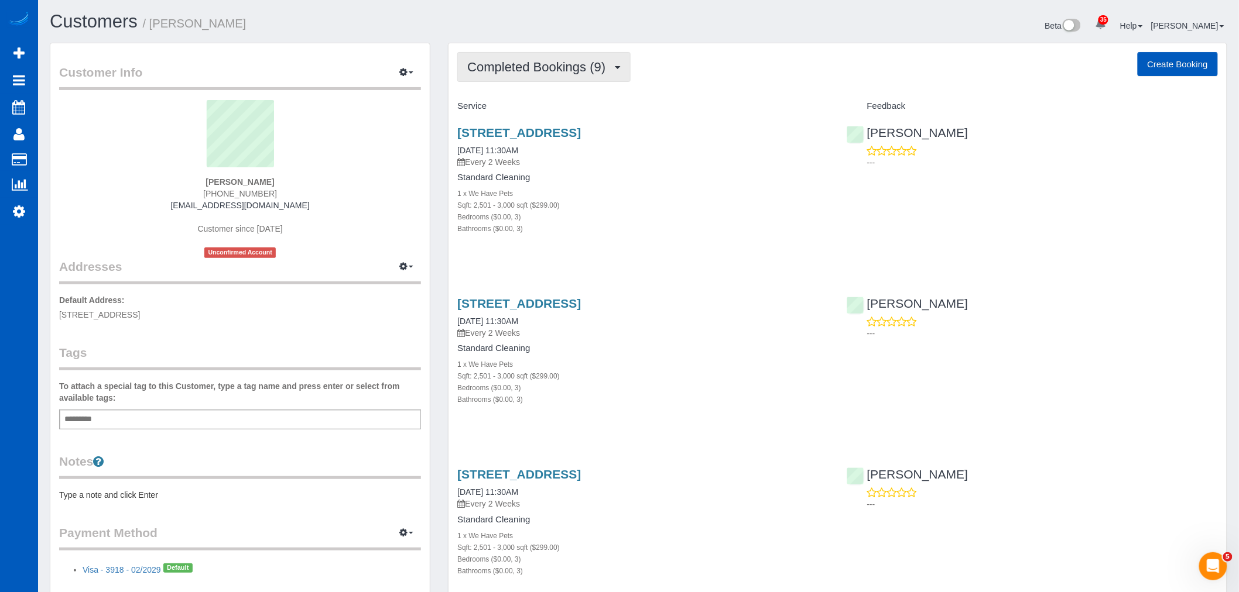
click at [572, 81] on button "Completed Bookings (9)" at bounding box center [543, 67] width 173 height 30
click at [736, 227] on div "Bathrooms ($0.00, 3)" at bounding box center [642, 228] width 371 height 12
click at [574, 129] on link "[STREET_ADDRESS]" at bounding box center [519, 132] width 124 height 13
click at [13, 212] on icon at bounding box center [19, 211] width 12 height 14
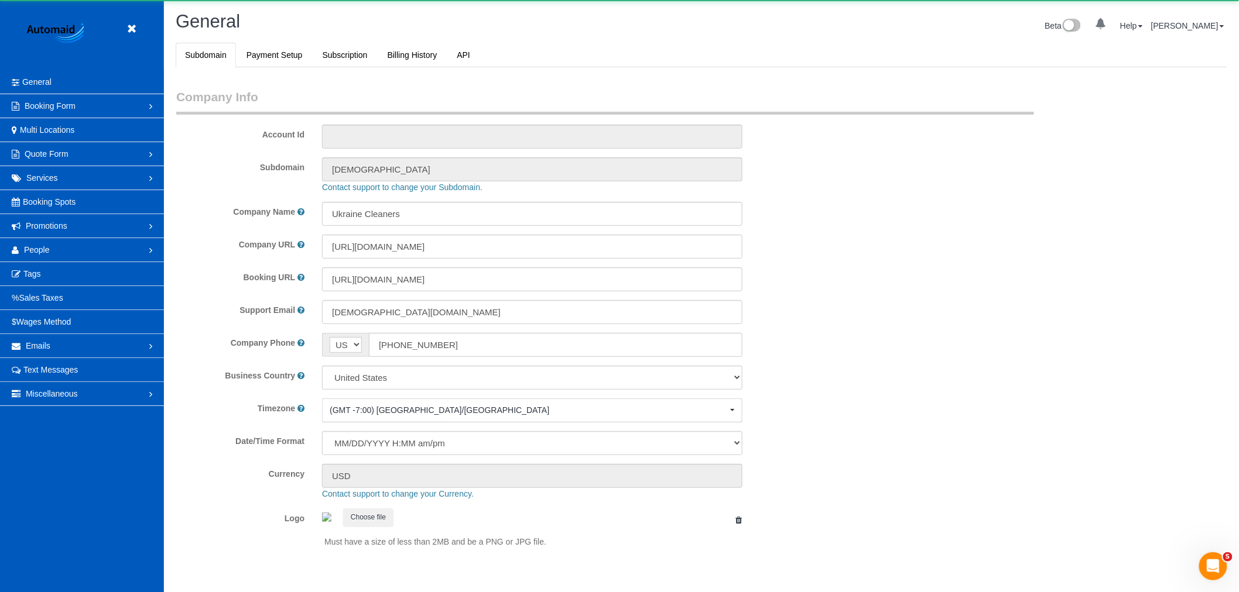
select select "1"
click at [65, 231] on link "Promotions" at bounding box center [82, 225] width 164 height 23
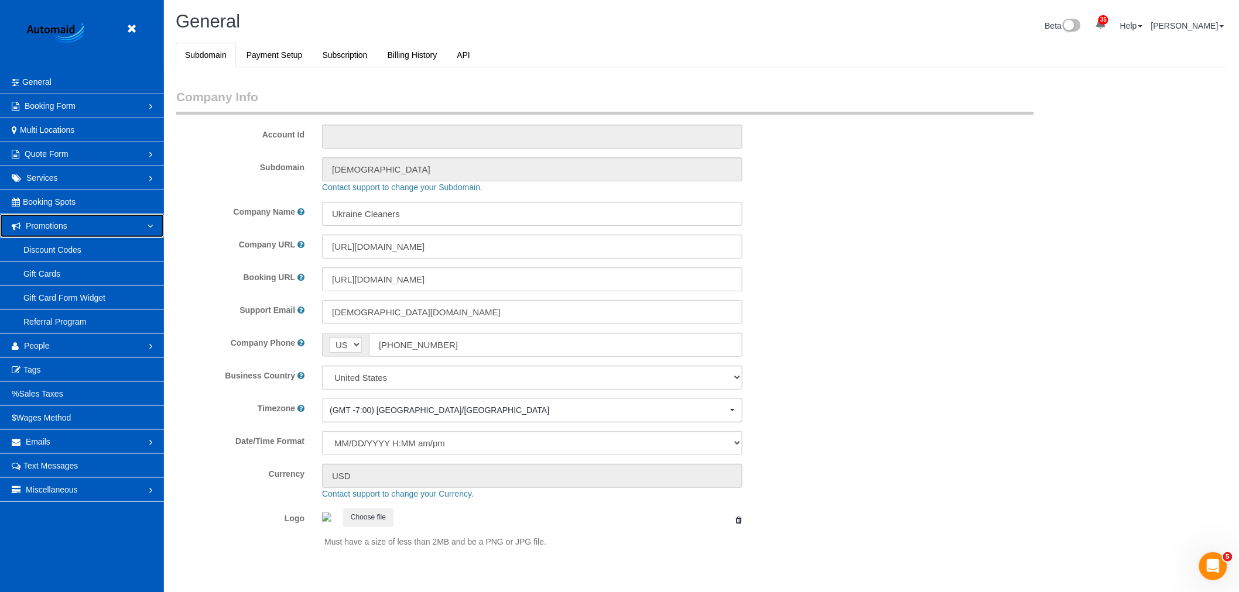
click at [65, 227] on span "Promotions" at bounding box center [47, 225] width 42 height 9
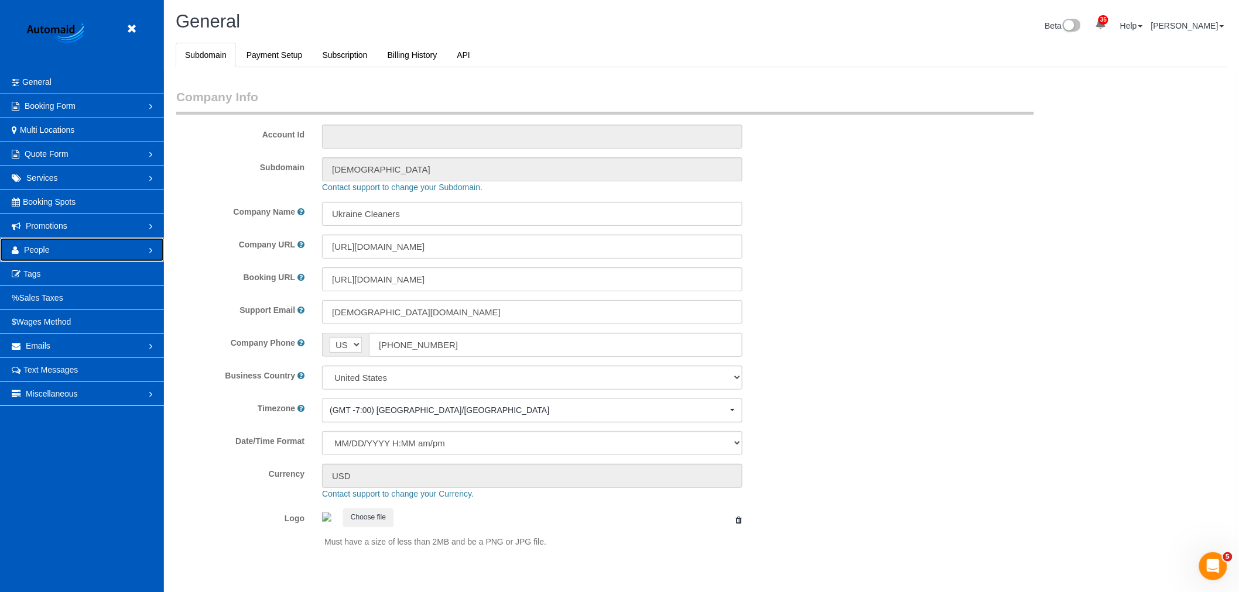
click at [54, 251] on link "People" at bounding box center [82, 249] width 164 height 23
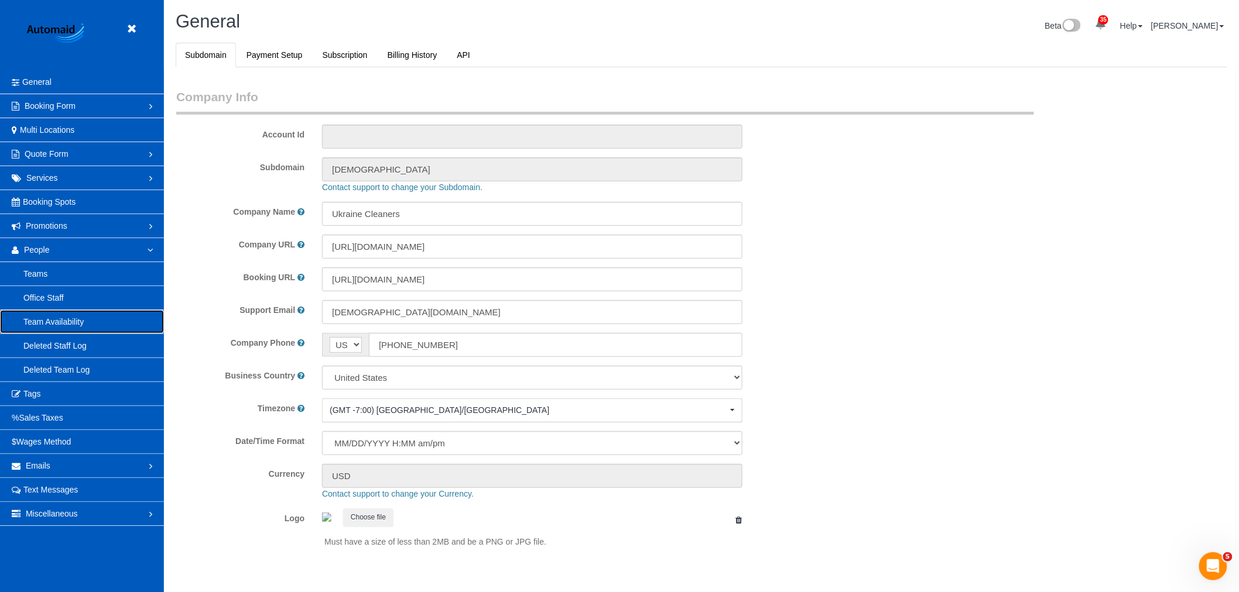
click at [61, 328] on link "Team Availability" at bounding box center [82, 321] width 164 height 23
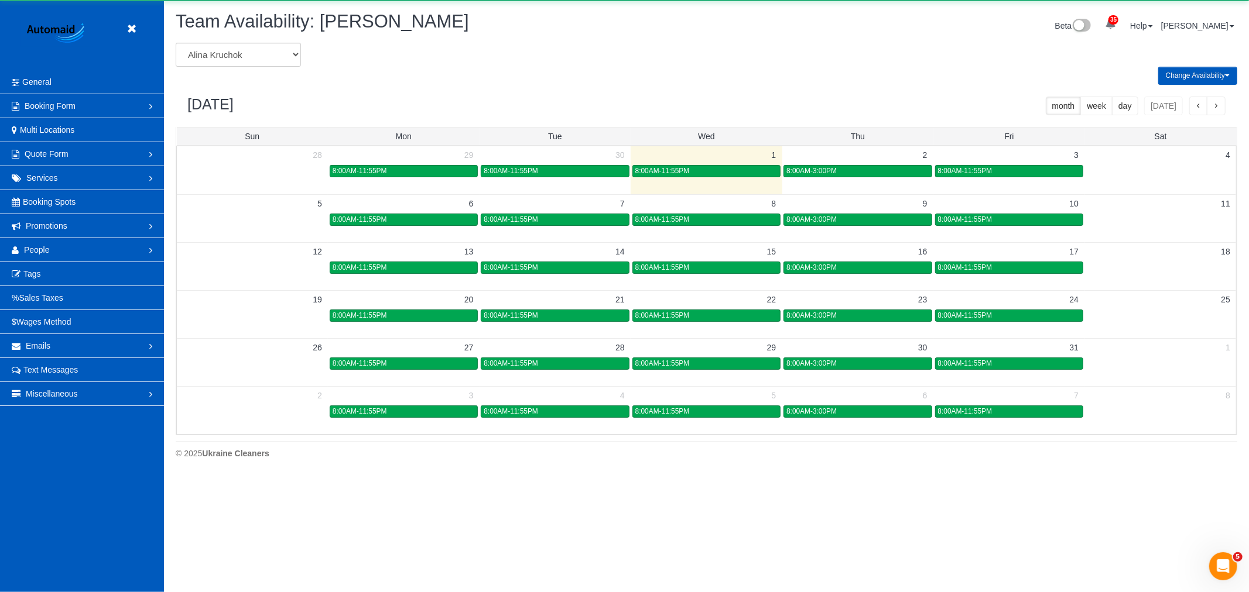
scroll to position [478, 1249]
click at [232, 49] on select "[PERSON_NAME] [PERSON_NAME] [PERSON_NAME] [PERSON_NAME] [PERSON_NAME] [PERSON_N…" at bounding box center [238, 55] width 125 height 24
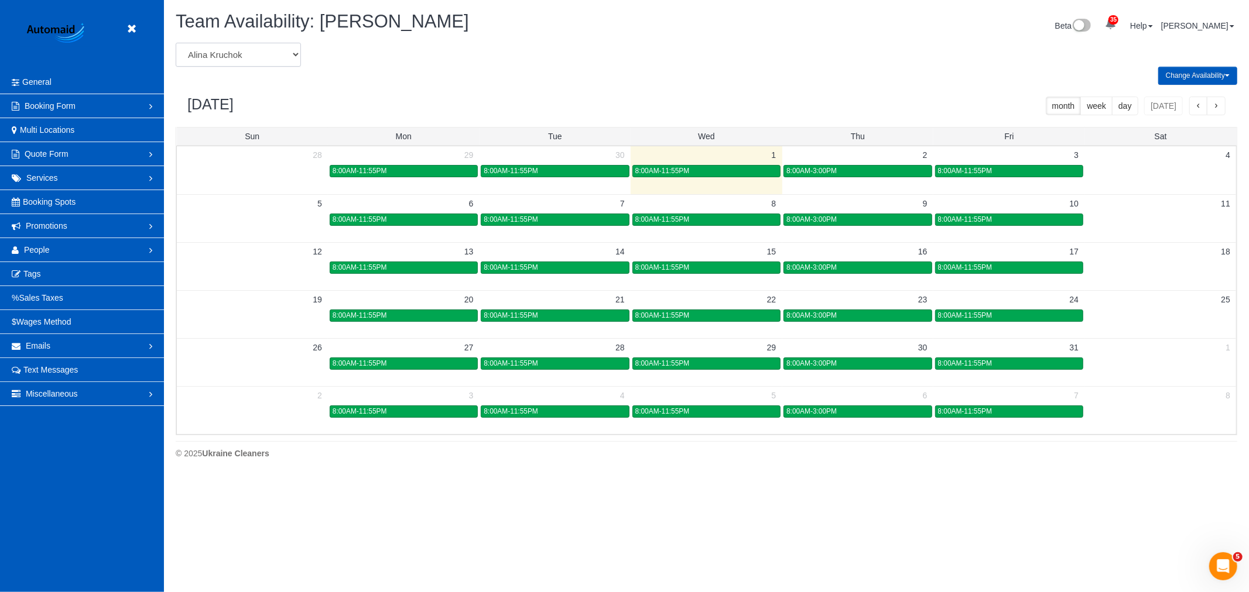
select select "number:27194"
click at [176, 43] on select "[PERSON_NAME] [PERSON_NAME] [PERSON_NAME] [PERSON_NAME] [PERSON_NAME] [PERSON_N…" at bounding box center [238, 55] width 125 height 24
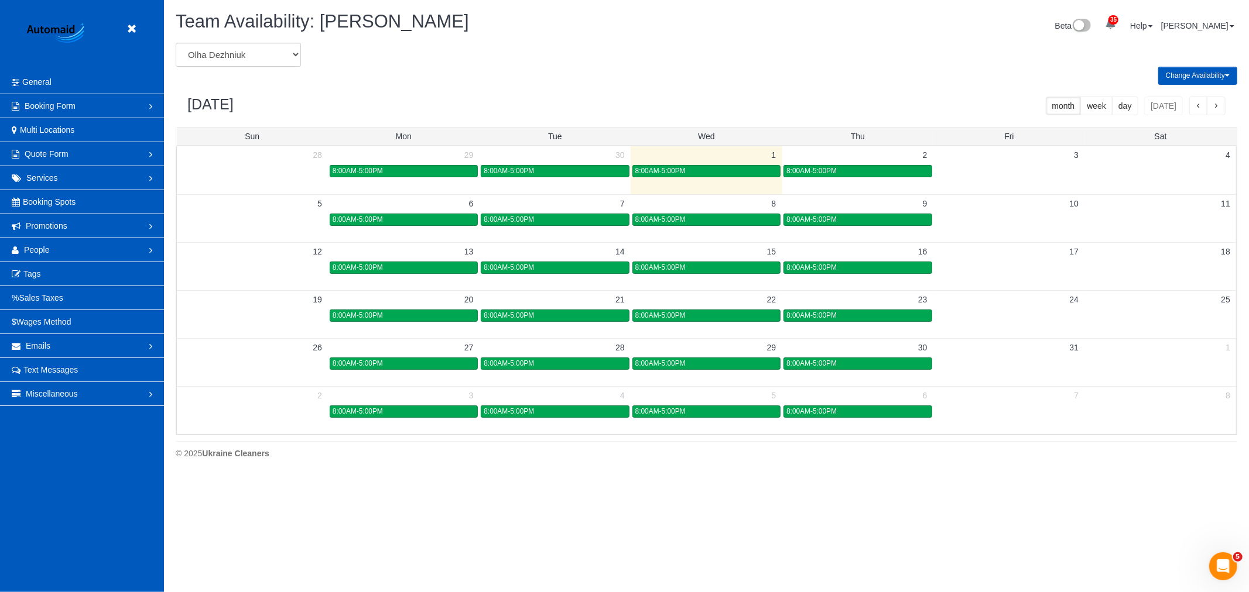
click at [1015, 176] on td at bounding box center [1008, 170] width 151 height 13
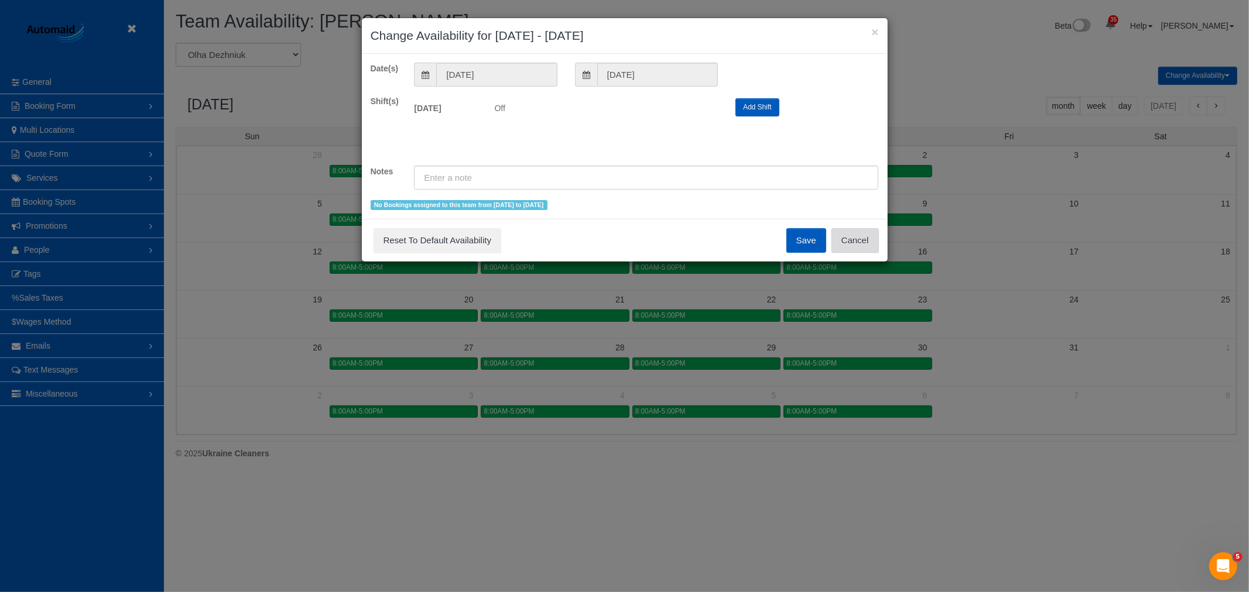
click at [848, 230] on button "Cancel" at bounding box center [854, 240] width 47 height 25
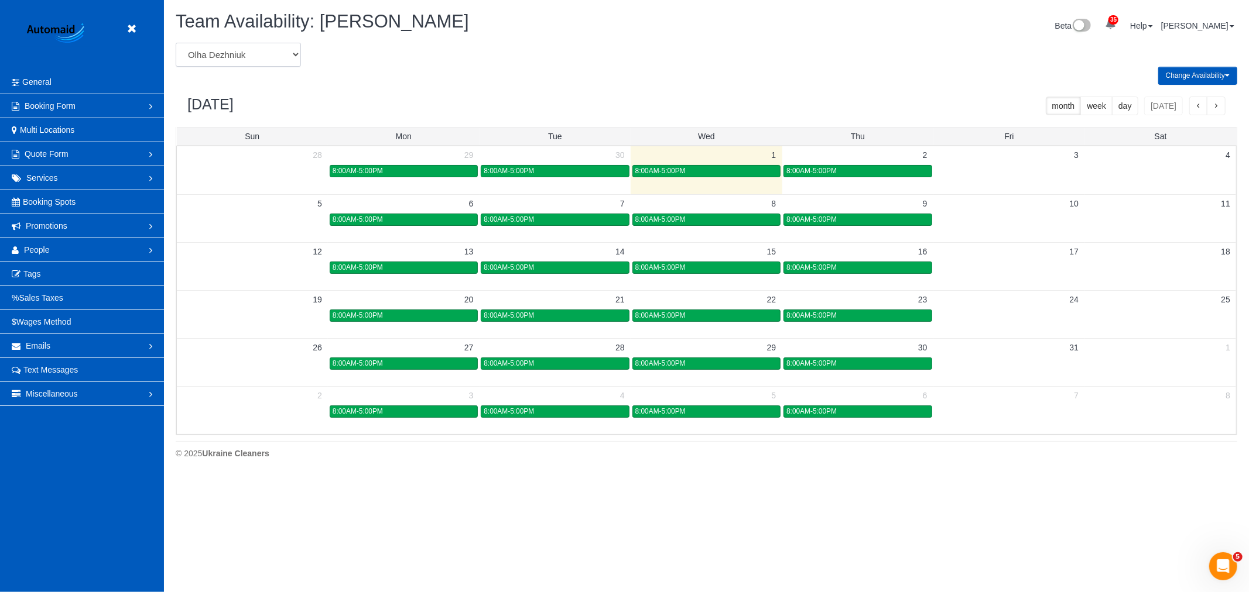
click at [250, 44] on select "[PERSON_NAME] [PERSON_NAME] [PERSON_NAME] [PERSON_NAME] [PERSON_NAME] [PERSON_N…" at bounding box center [238, 55] width 125 height 24
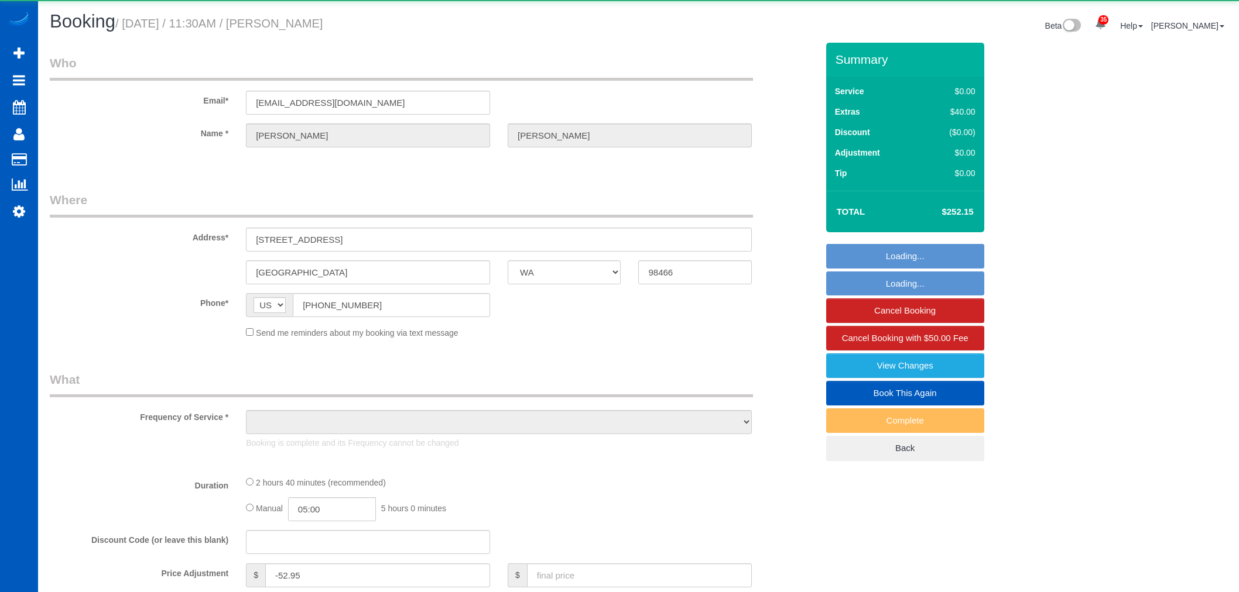
select select "WA"
select select "object:1141"
select select "199"
select select "2501"
select select "3"
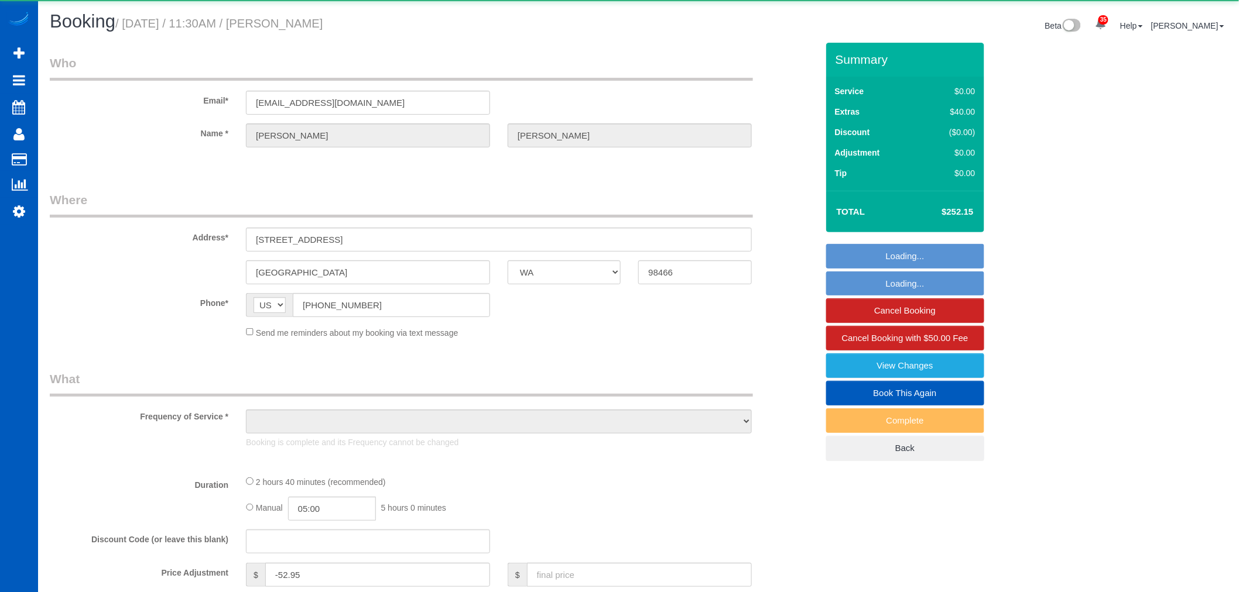
select select "3"
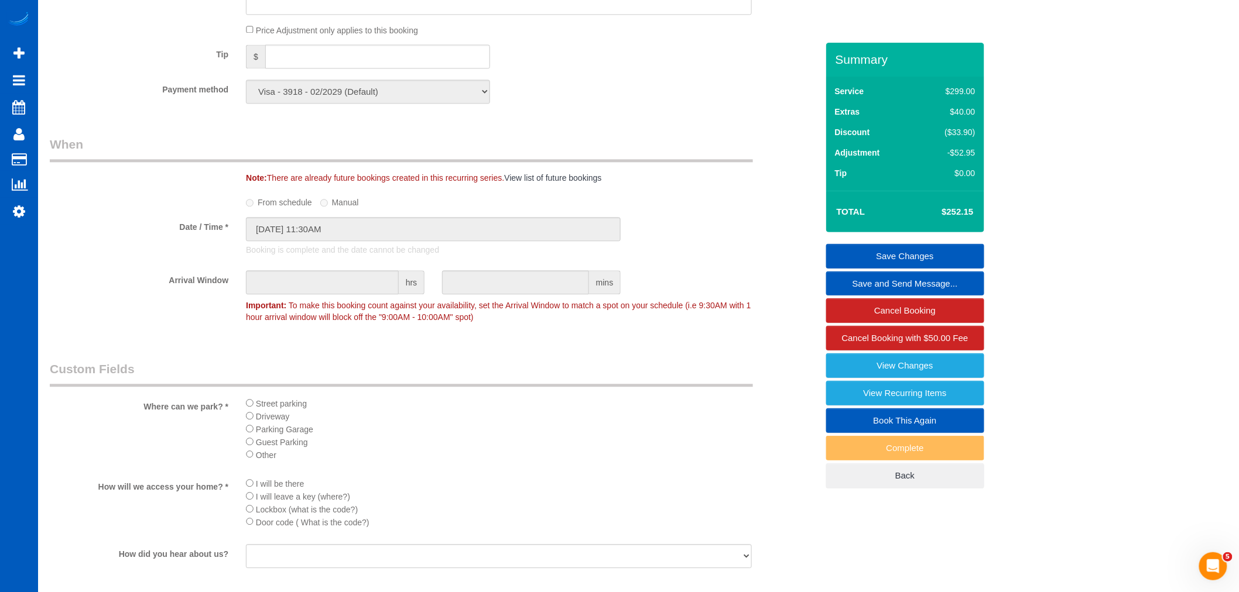
scroll to position [1105, 0]
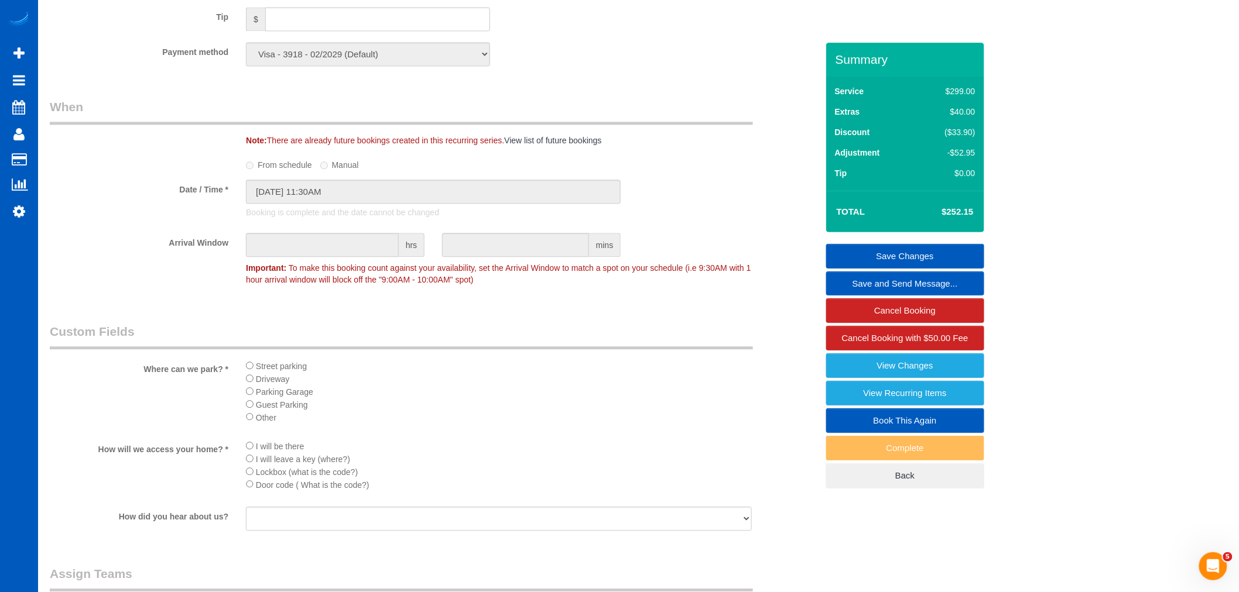
click at [934, 417] on link "Book This Again" at bounding box center [905, 421] width 158 height 25
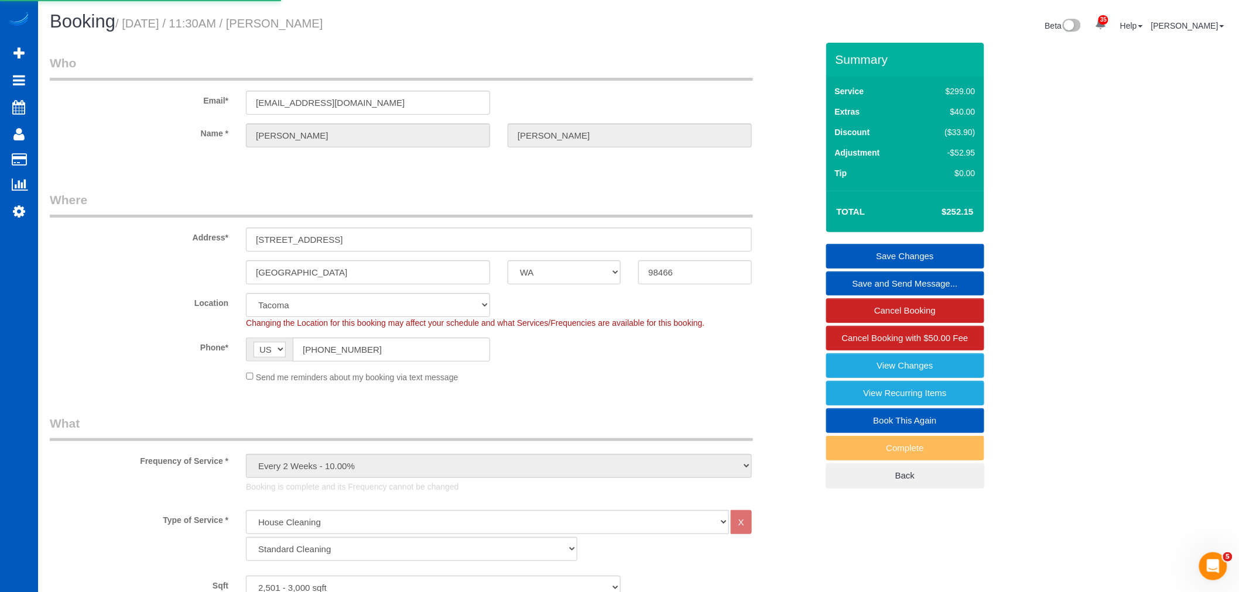
select select "WA"
select select "199"
select select "2501"
select select "3"
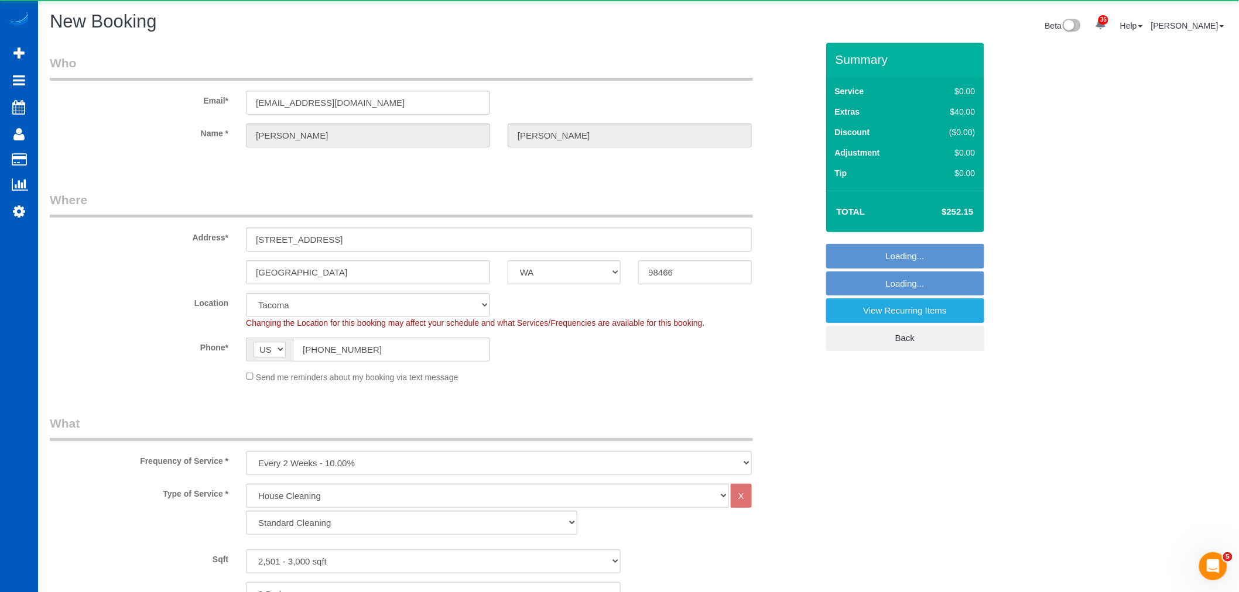
select select "object:1862"
select select "2501"
select select "3"
select select "object:1956"
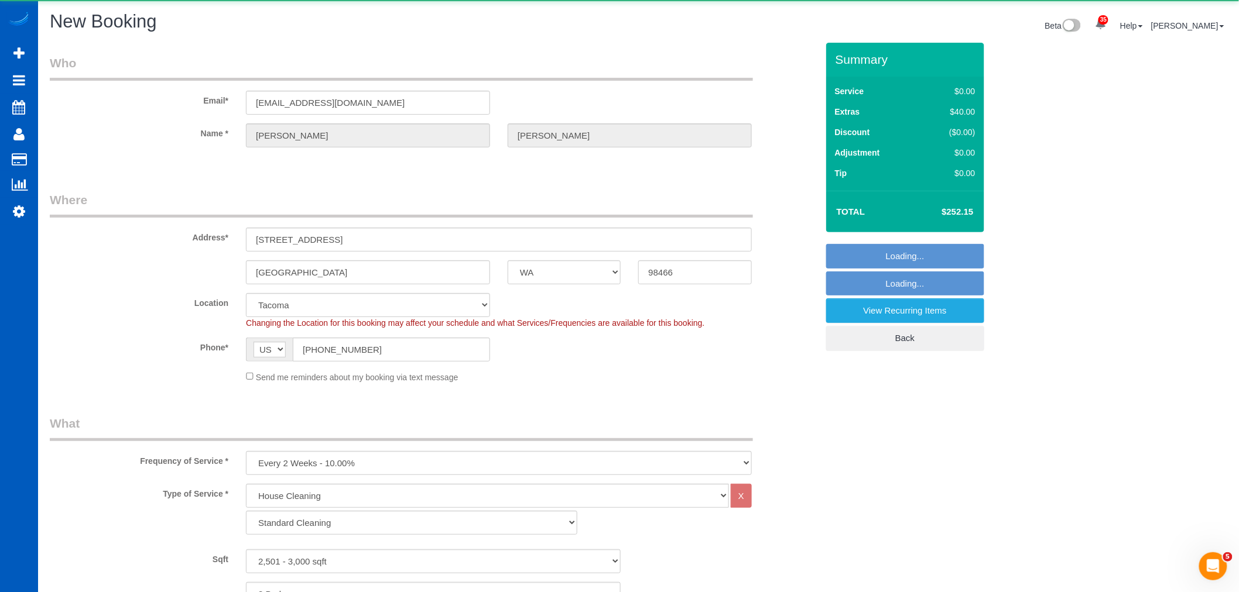
select select "2501"
select select "3"
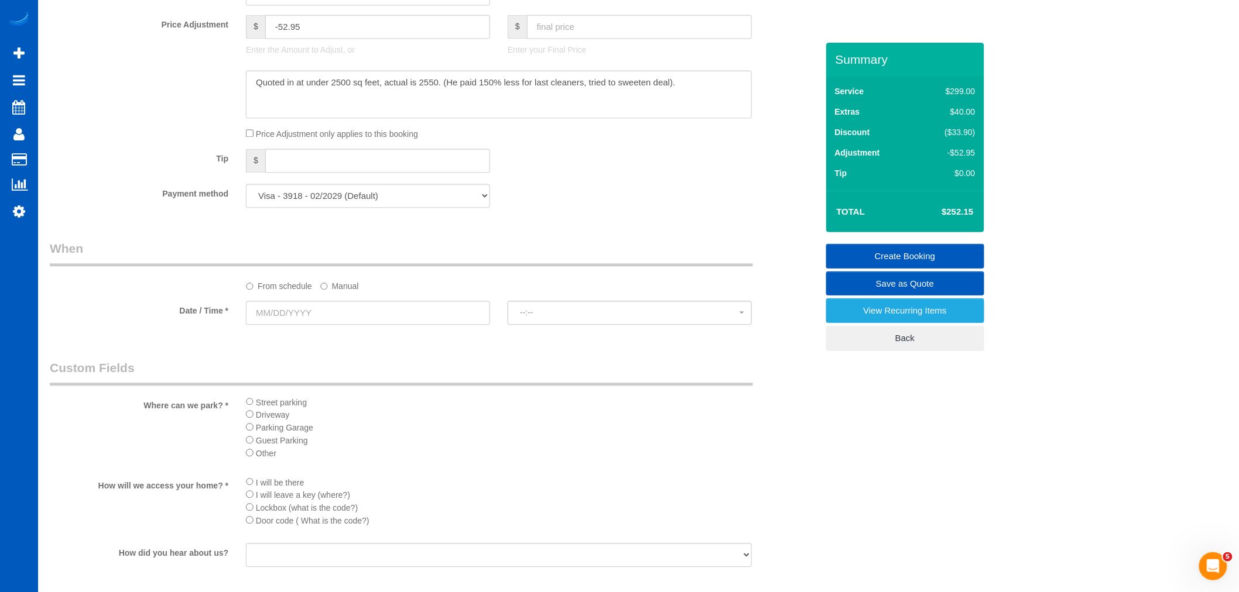
scroll to position [1171, 0]
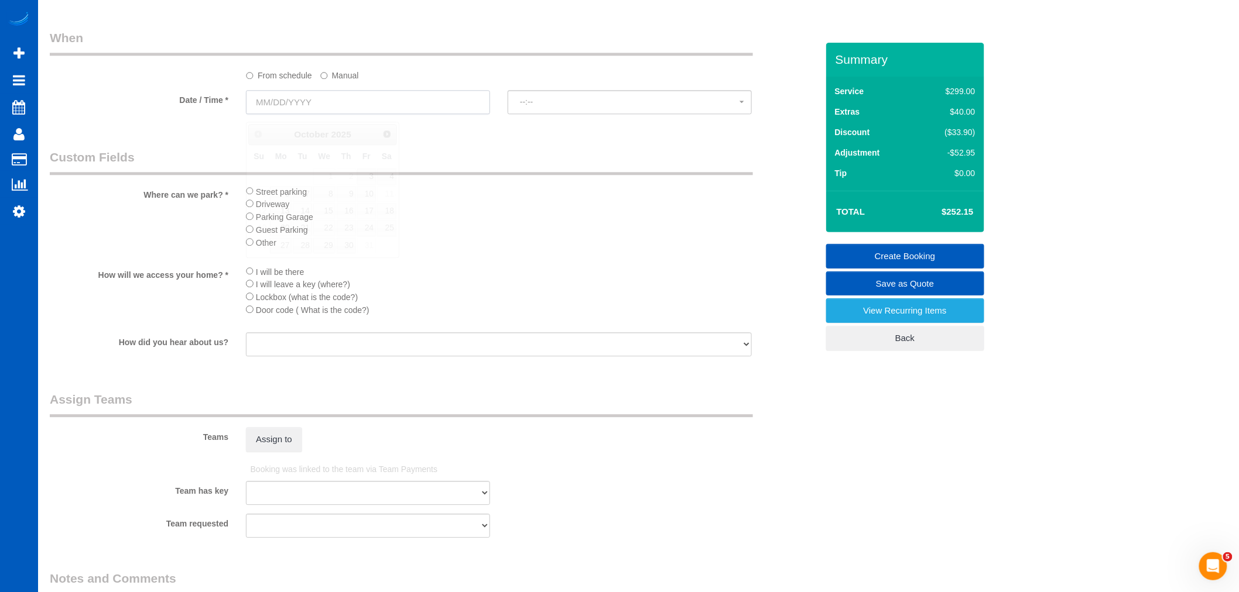
click at [306, 109] on input "text" at bounding box center [368, 102] width 244 height 24
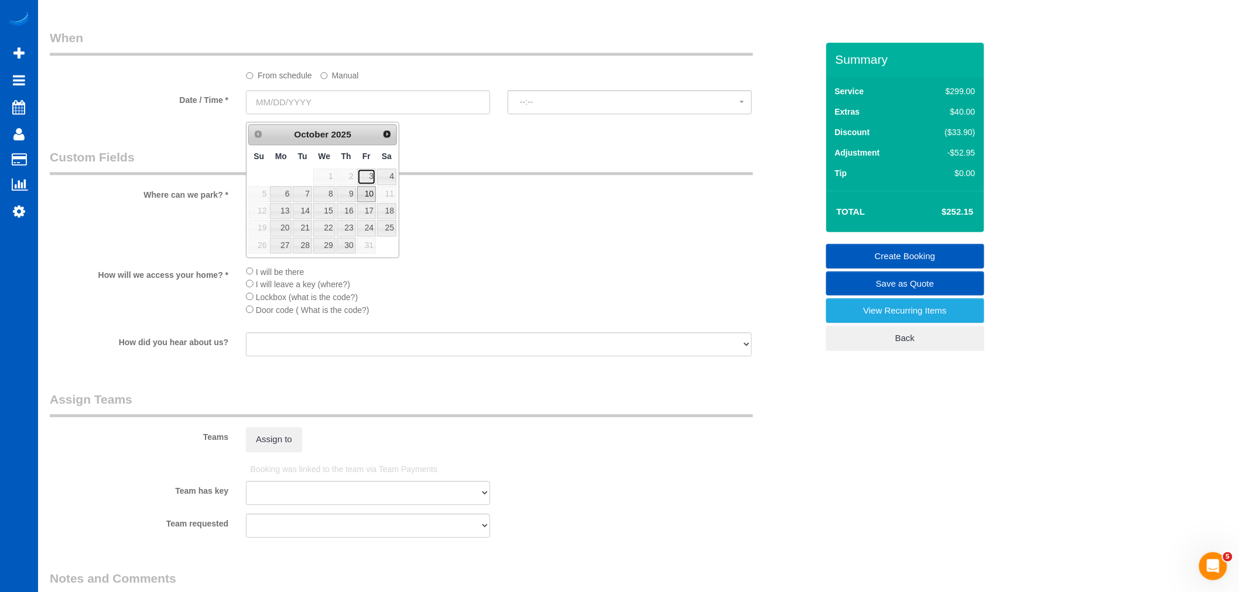
click at [366, 178] on link "3" at bounding box center [366, 177] width 19 height 16
type input "[DATE]"
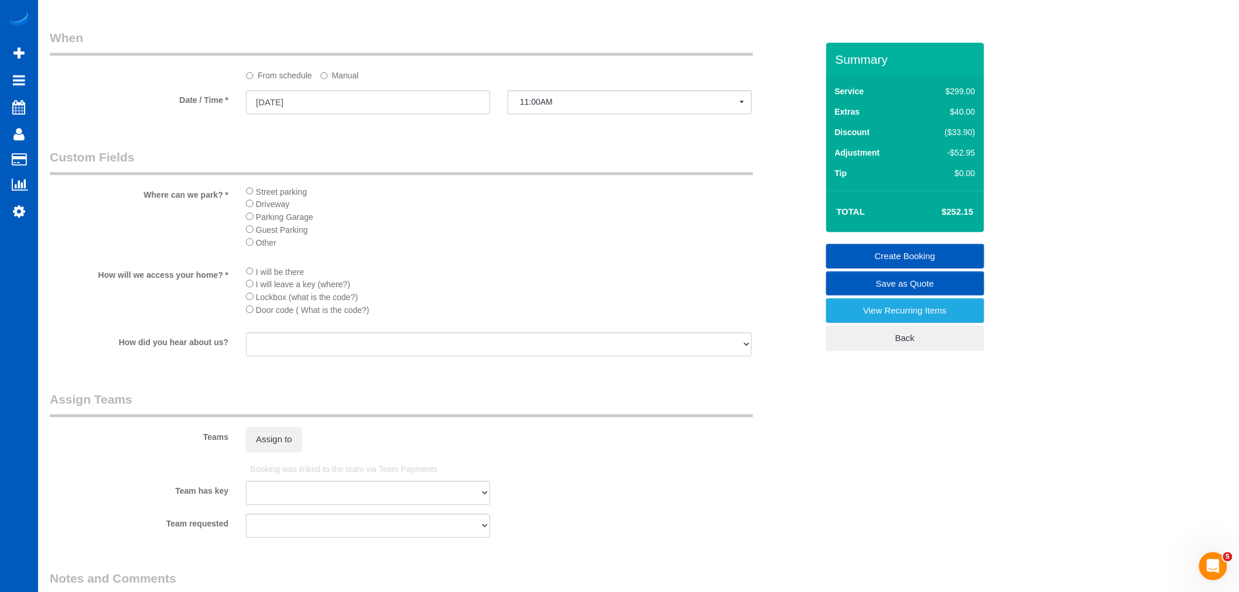
select select "spot6"
click at [554, 100] on button "11:00AM" at bounding box center [630, 102] width 244 height 24
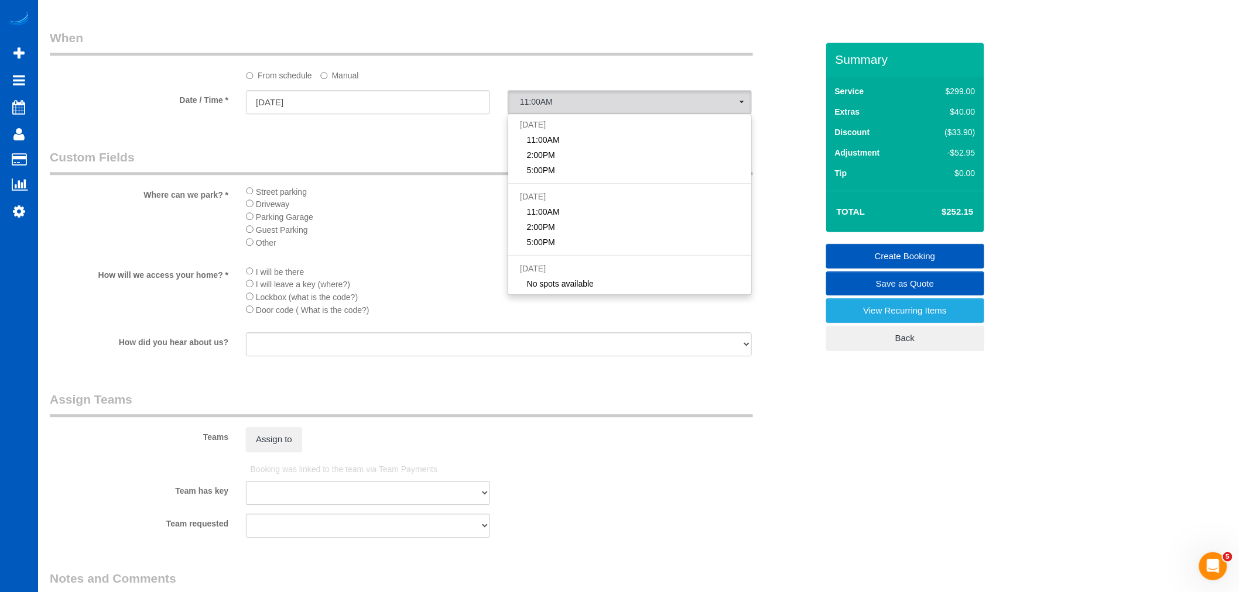
click at [328, 64] on div "From schedule Manual" at bounding box center [433, 55] width 785 height 52
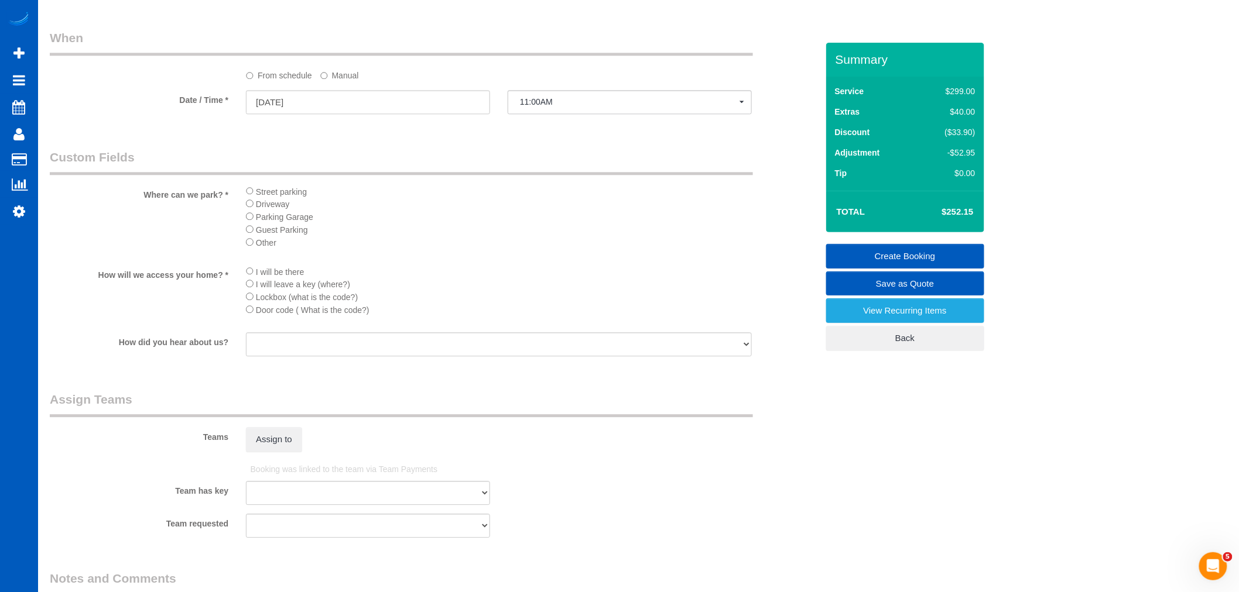
drag, startPoint x: 325, startPoint y: 78, endPoint x: 325, endPoint y: 92, distance: 14.0
click at [325, 78] on label "Manual" at bounding box center [339, 74] width 39 height 16
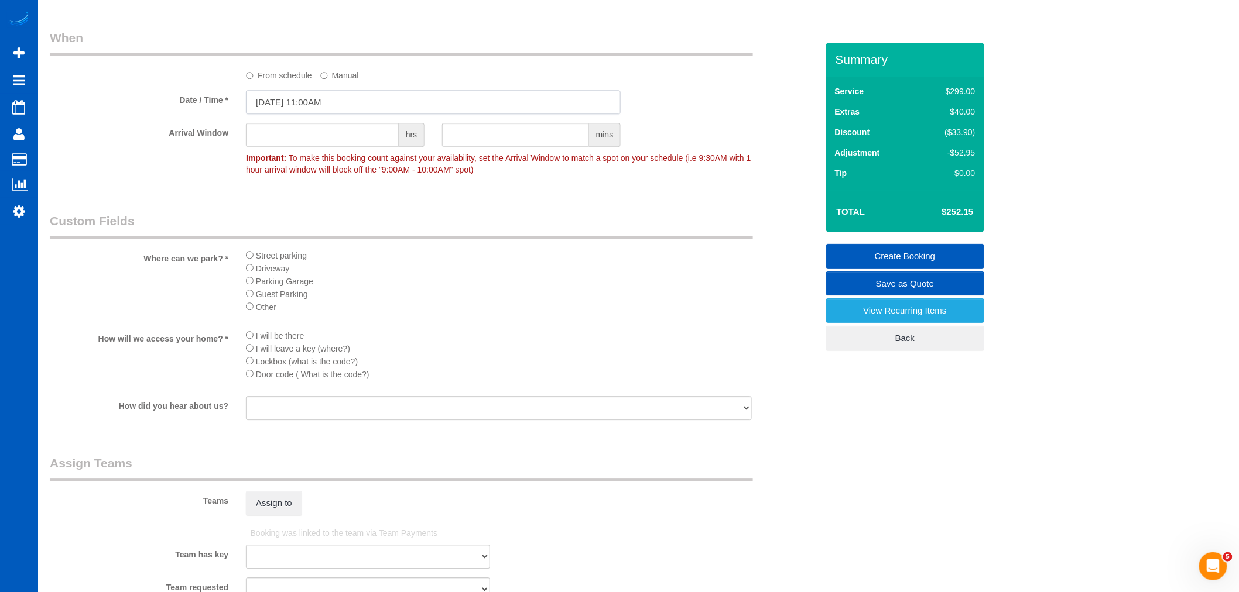
drag, startPoint x: 325, startPoint y: 92, endPoint x: 325, endPoint y: 112, distance: 20.5
click at [325, 112] on input "10/03/2025 11:00AM" at bounding box center [433, 102] width 375 height 24
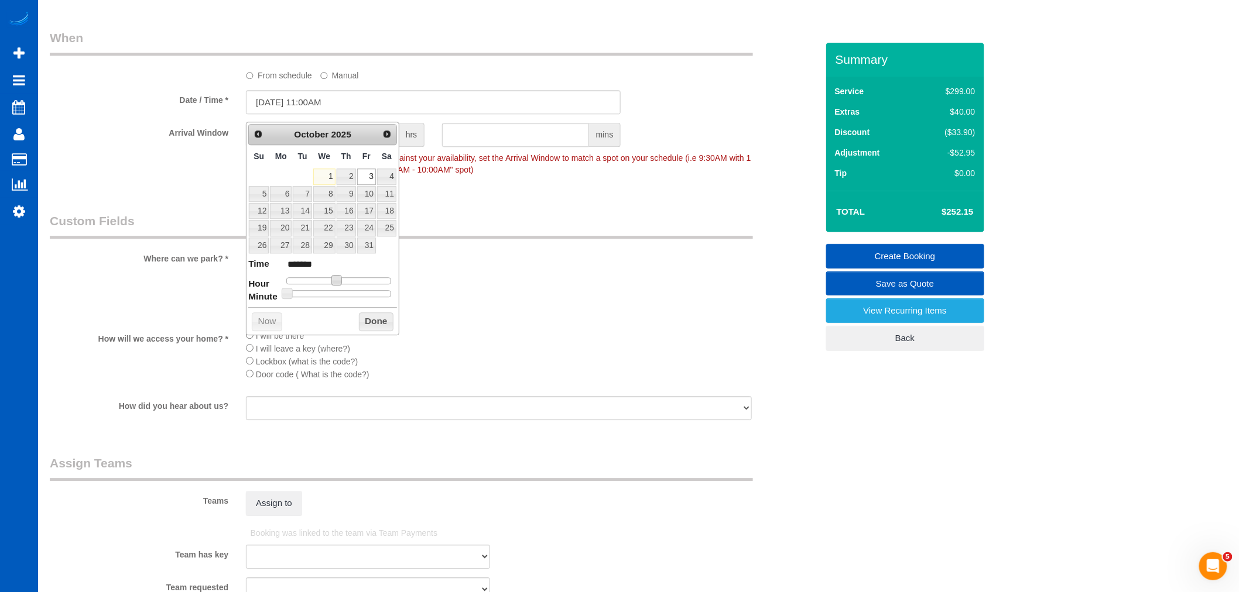
type input "10/03/2025 12:00PM"
type input "*******"
type input "10/03/2025 1:00PM"
type input "******"
type input "10/03/2025 2:00PM"
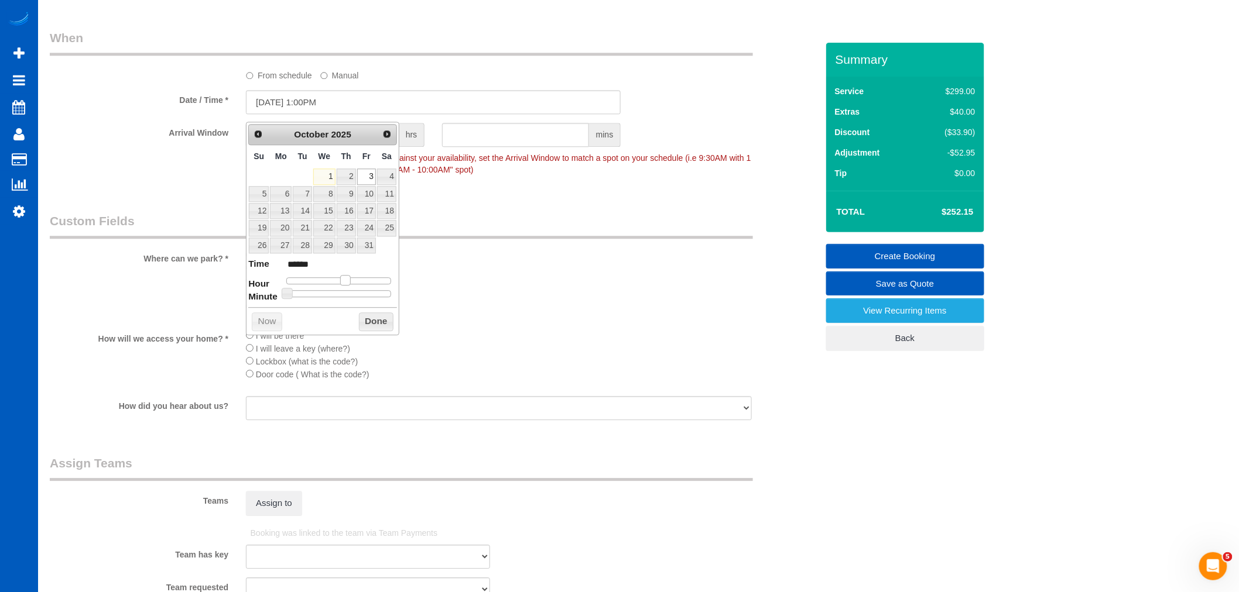
type input "******"
type input "10/03/2025 3:00PM"
type input "******"
type input "10/03/2025 4:00PM"
type input "******"
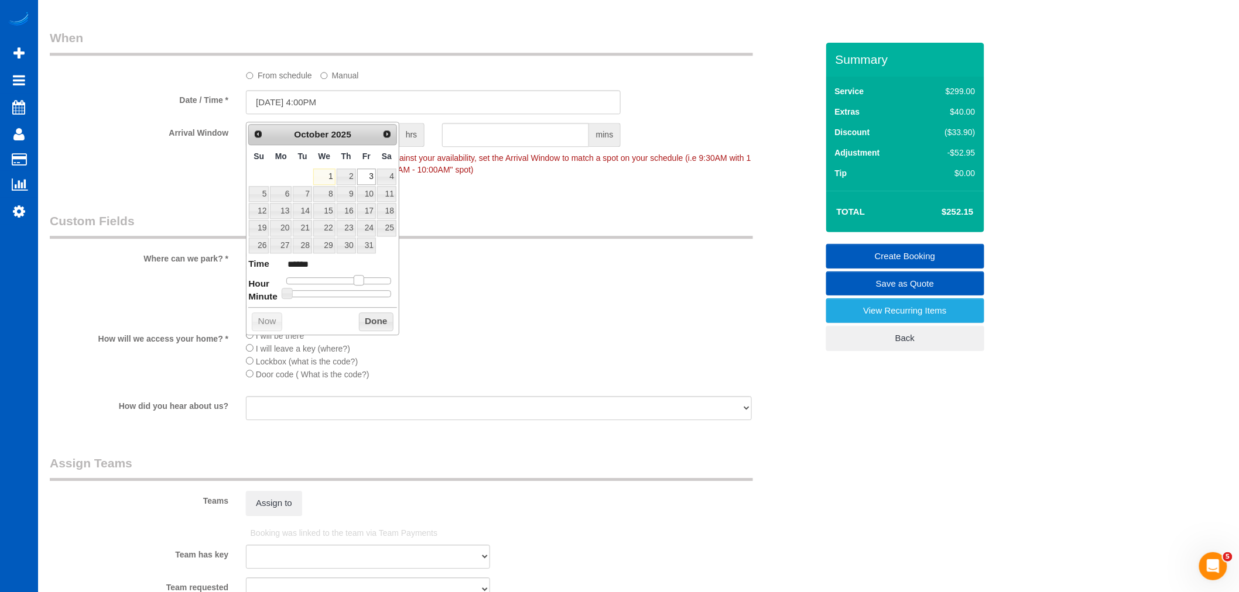
drag, startPoint x: 341, startPoint y: 282, endPoint x: 365, endPoint y: 285, distance: 24.3
click at [365, 285] on dl "Time ****** Hour Minute Second Millisecond Microsecond Time Zone ***** ***** **…" at bounding box center [322, 278] width 149 height 40
click at [375, 324] on button "Done" at bounding box center [376, 322] width 35 height 19
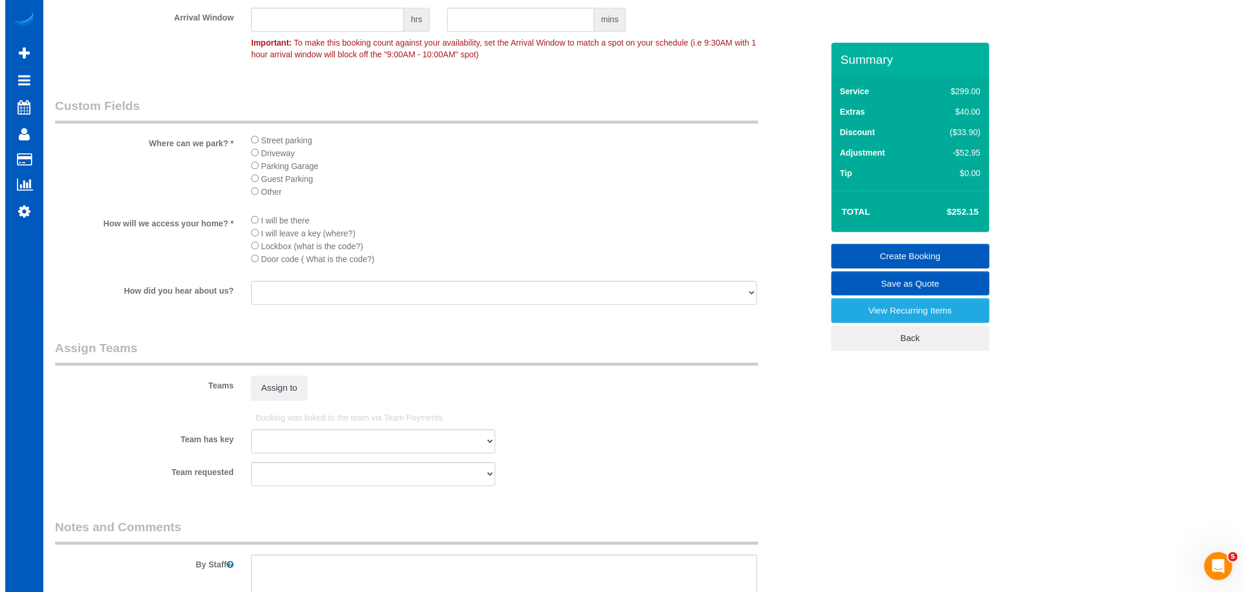
scroll to position [1431, 0]
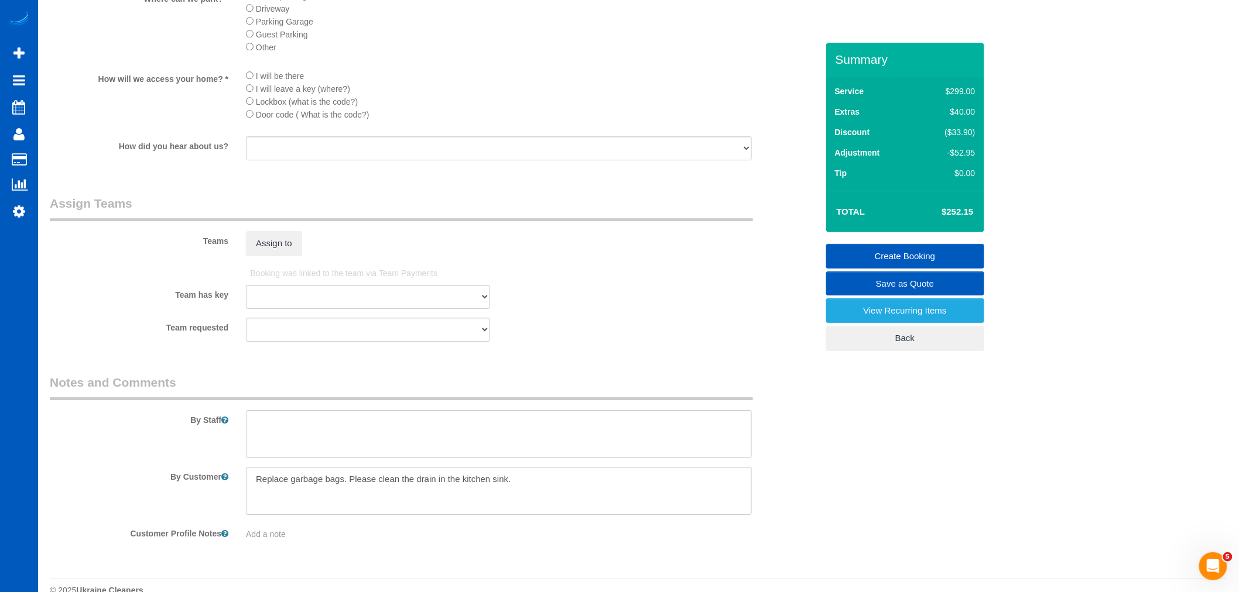
click at [281, 279] on fieldset "Assign Teams Teams Assign to Booking was linked to the team via Team Payments T…" at bounding box center [433, 273] width 767 height 156
click at [279, 256] on button "Assign to" at bounding box center [274, 243] width 56 height 25
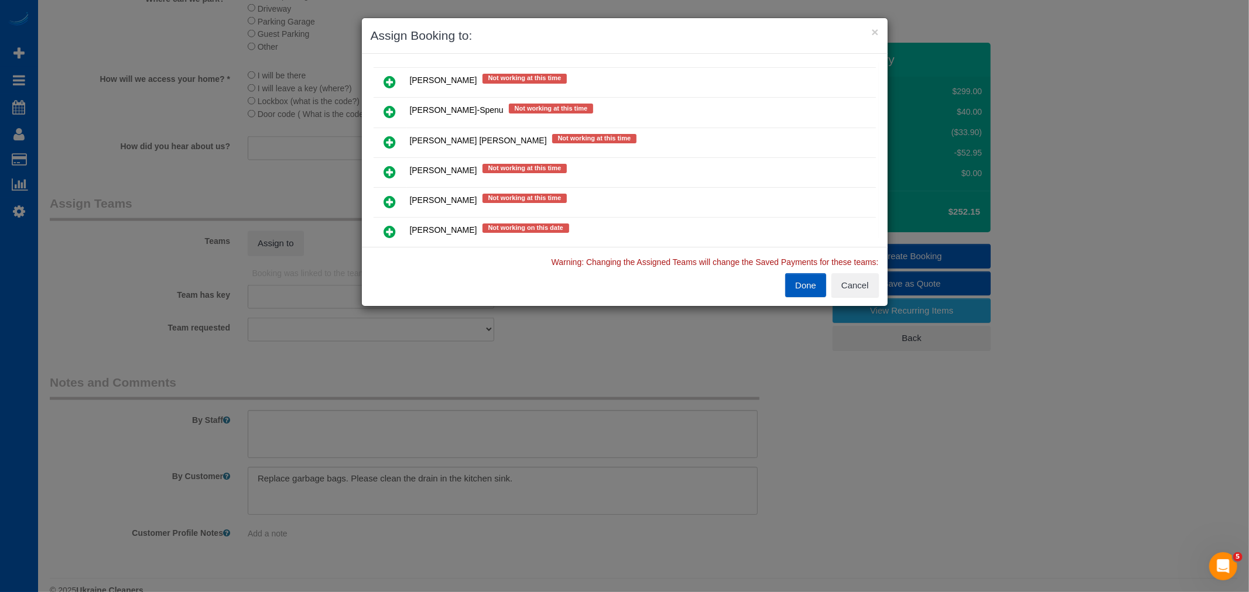
scroll to position [195, 0]
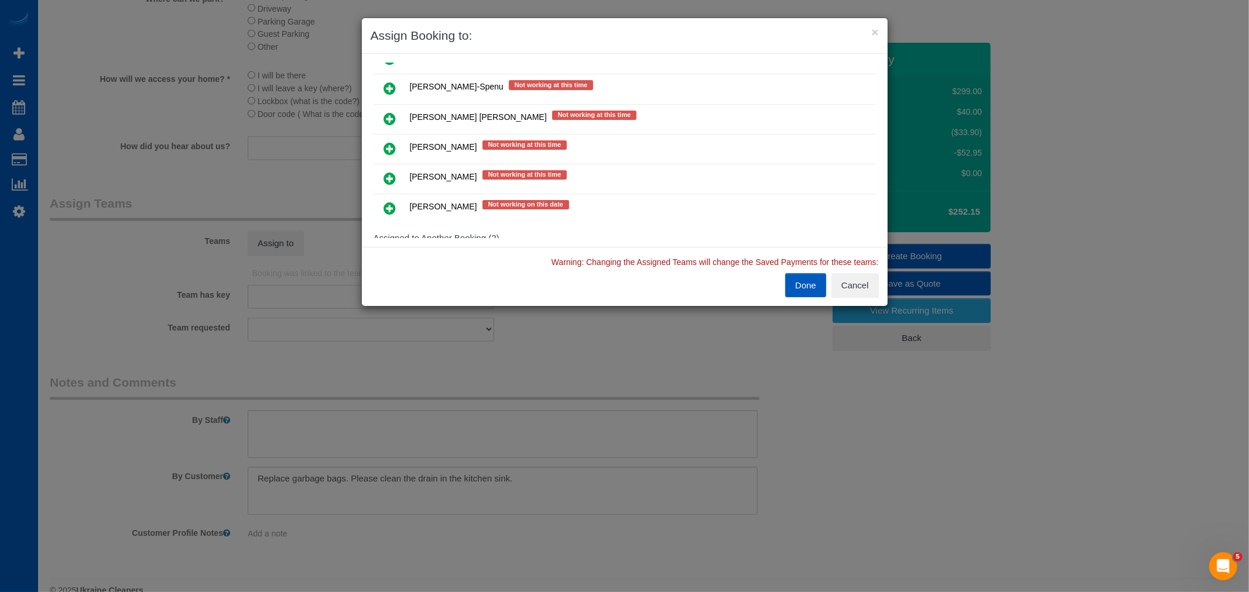
click at [391, 173] on icon at bounding box center [390, 179] width 12 height 14
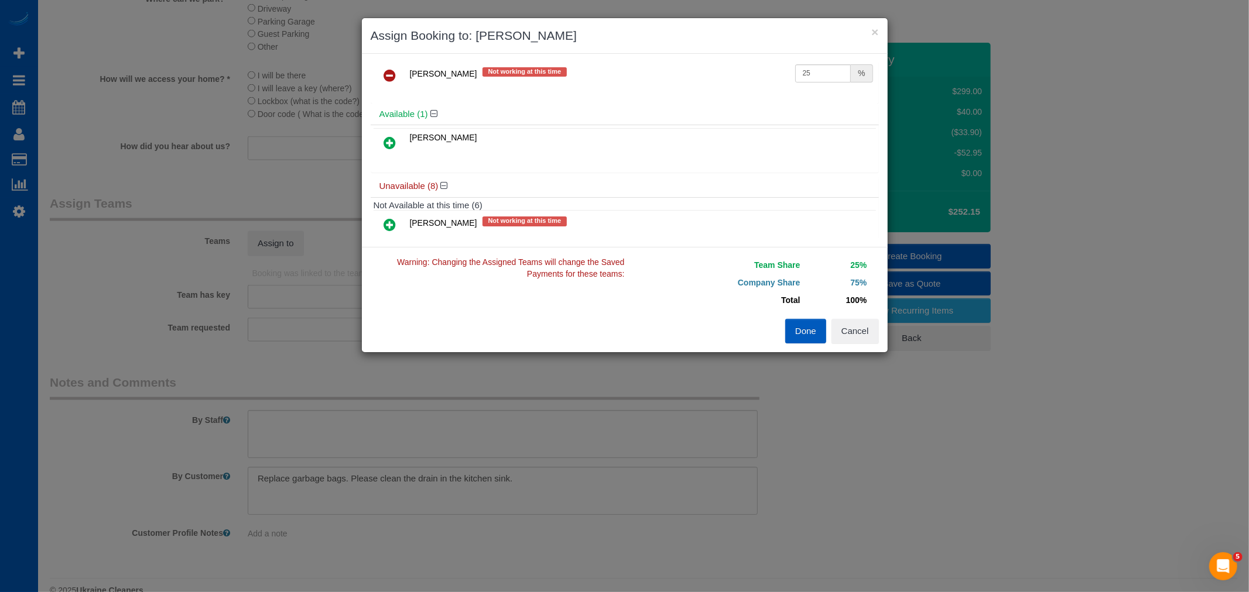
scroll to position [0, 0]
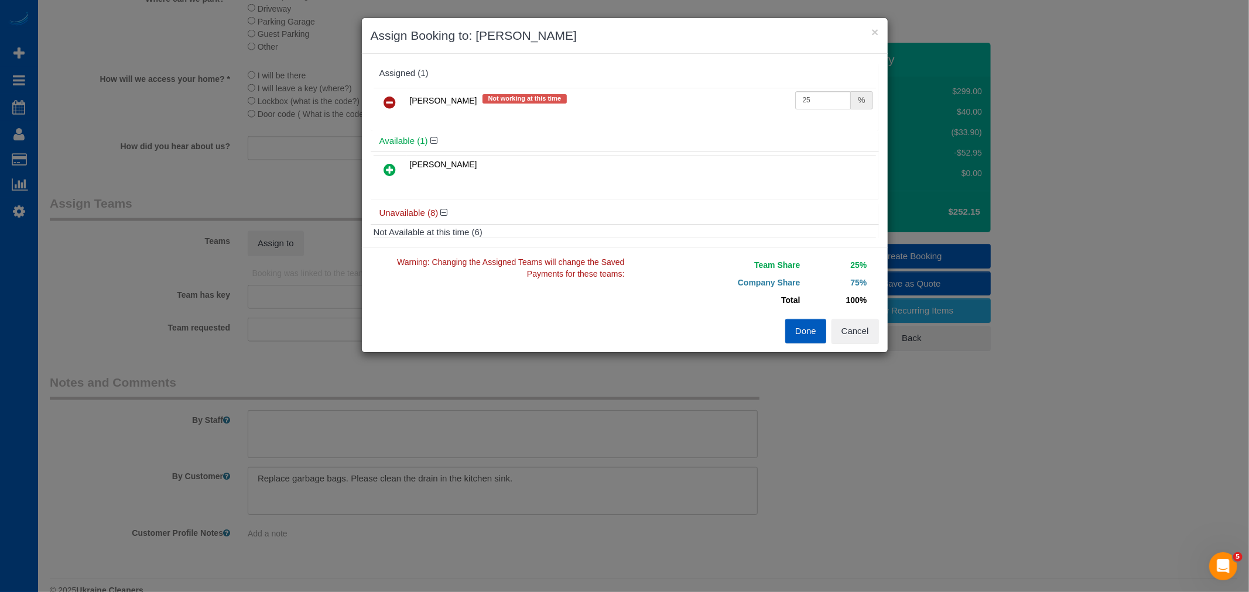
click at [800, 331] on button "Done" at bounding box center [805, 331] width 41 height 25
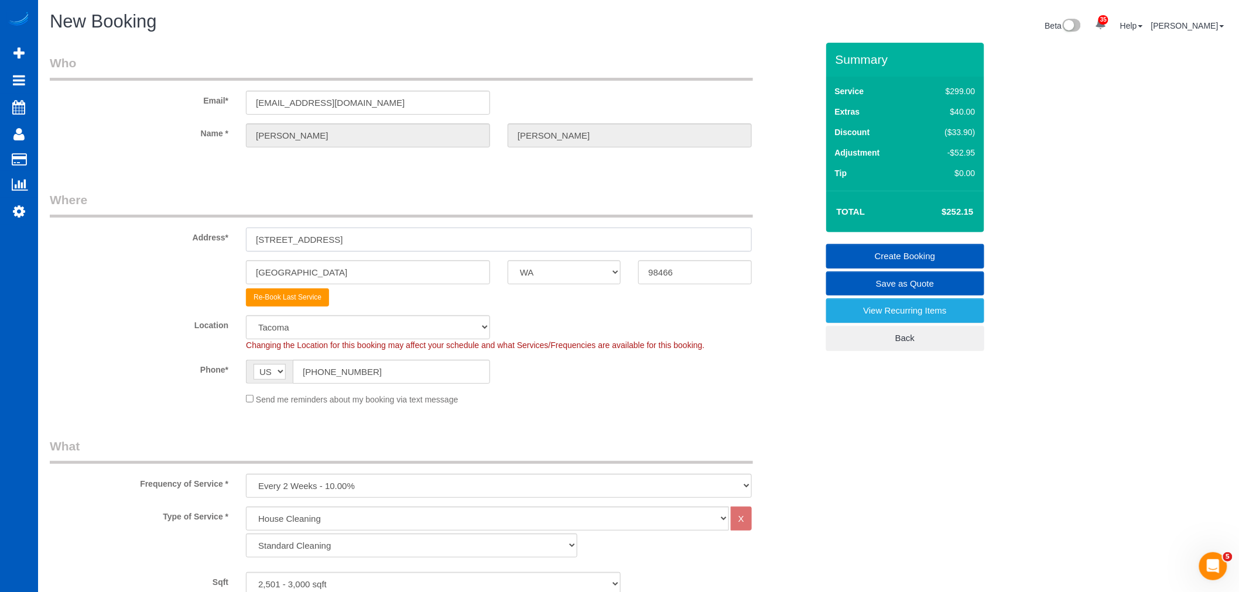
drag, startPoint x: 344, startPoint y: 238, endPoint x: 228, endPoint y: 256, distance: 117.2
click at [224, 256] on sui-booking-address "Address* 8606 41st St W University Place AK AL AR AZ CA CO CT DC DE FL GA HI IA…" at bounding box center [433, 248] width 767 height 115
drag, startPoint x: 354, startPoint y: 238, endPoint x: 124, endPoint y: 266, distance: 231.3
click at [124, 266] on sui-booking-address "Address* 8606 41st St W University Place AK AL AR AZ CA CO CT DC DE FL GA HI IA…" at bounding box center [433, 248] width 767 height 115
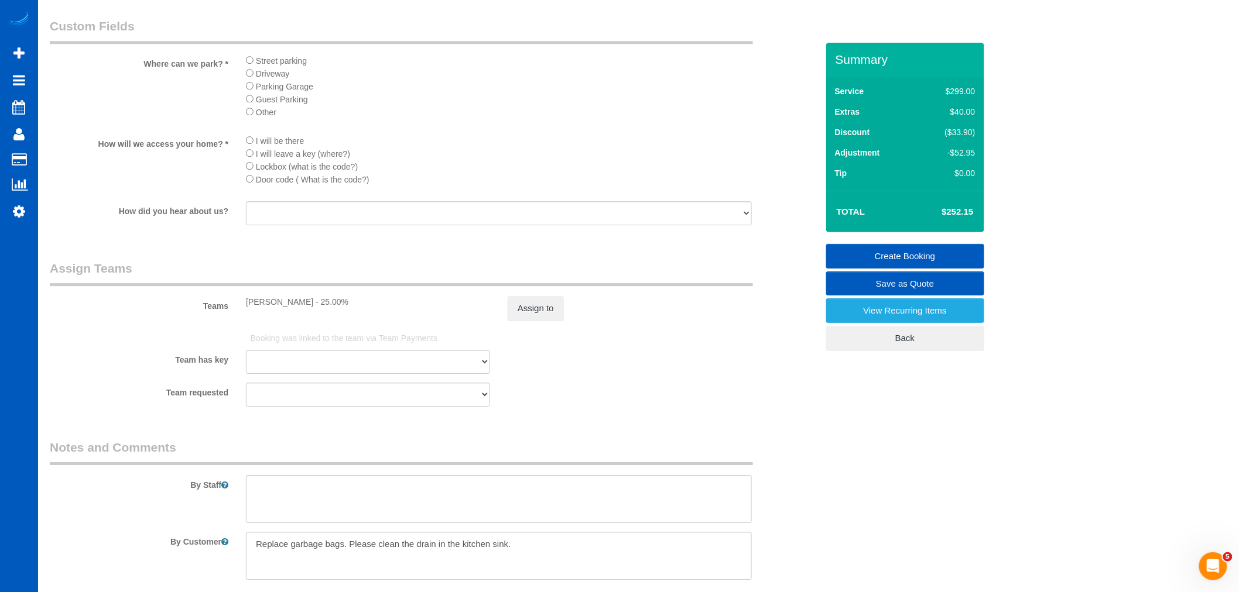
scroll to position [1431, 0]
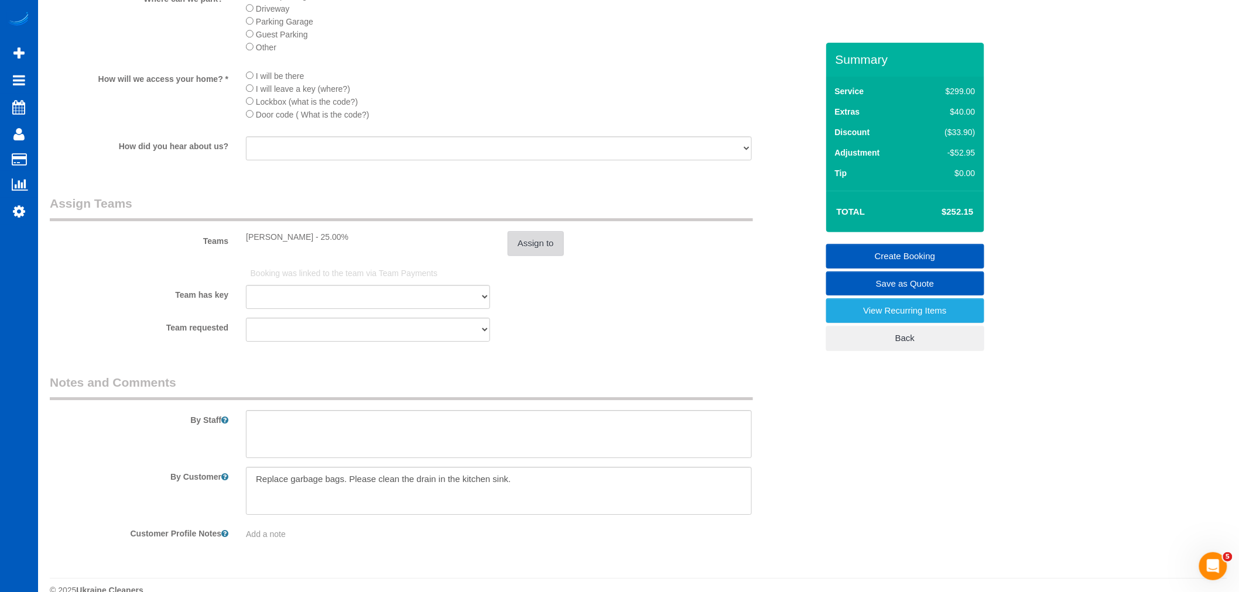
click at [546, 256] on button "Assign to" at bounding box center [536, 243] width 56 height 25
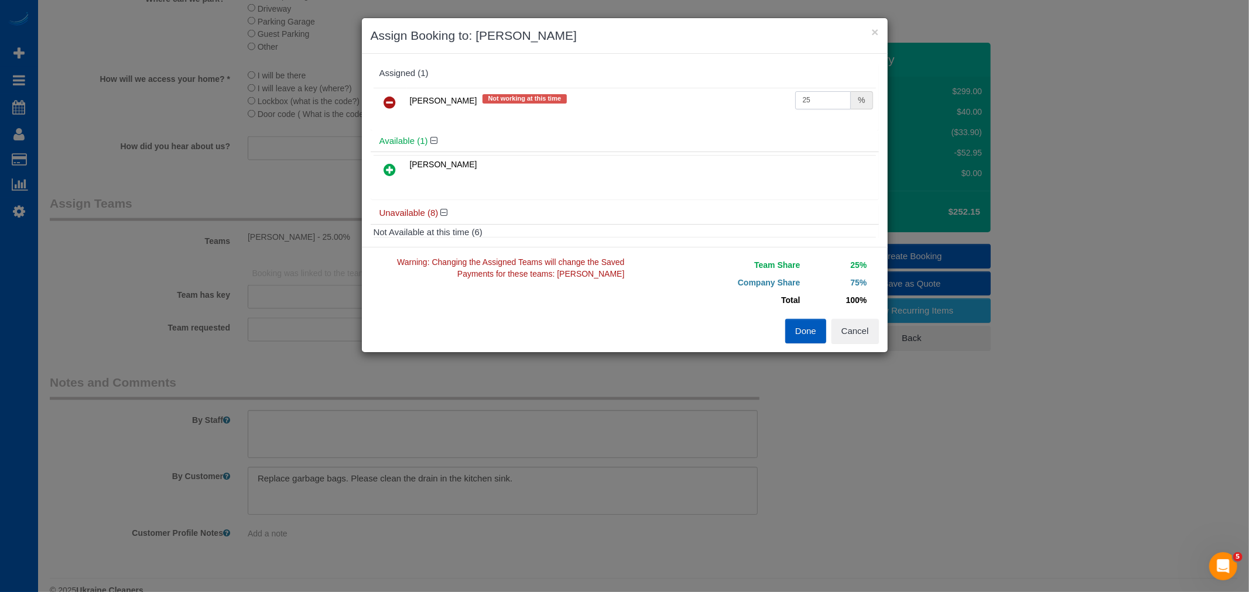
drag, startPoint x: 822, startPoint y: 106, endPoint x: 626, endPoint y: 119, distance: 196.0
click at [626, 119] on div "Olha Dezhniuk Not working at this time 25 %" at bounding box center [625, 108] width 508 height 46
type input "55"
click at [814, 328] on button "Done" at bounding box center [805, 331] width 41 height 25
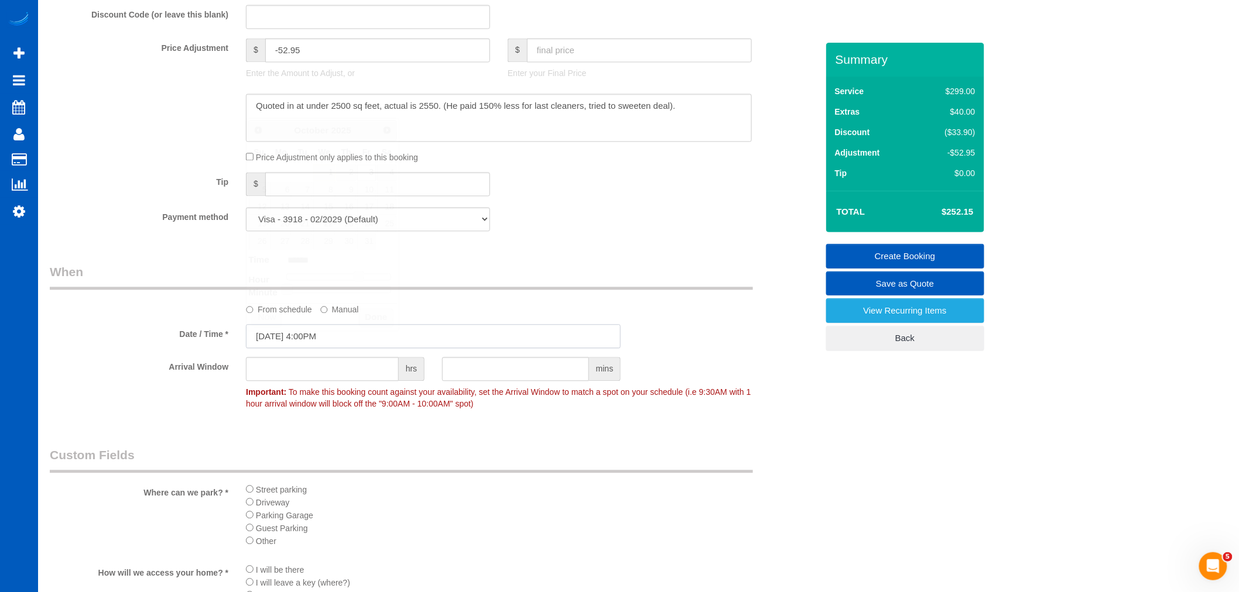
scroll to position [1013, 0]
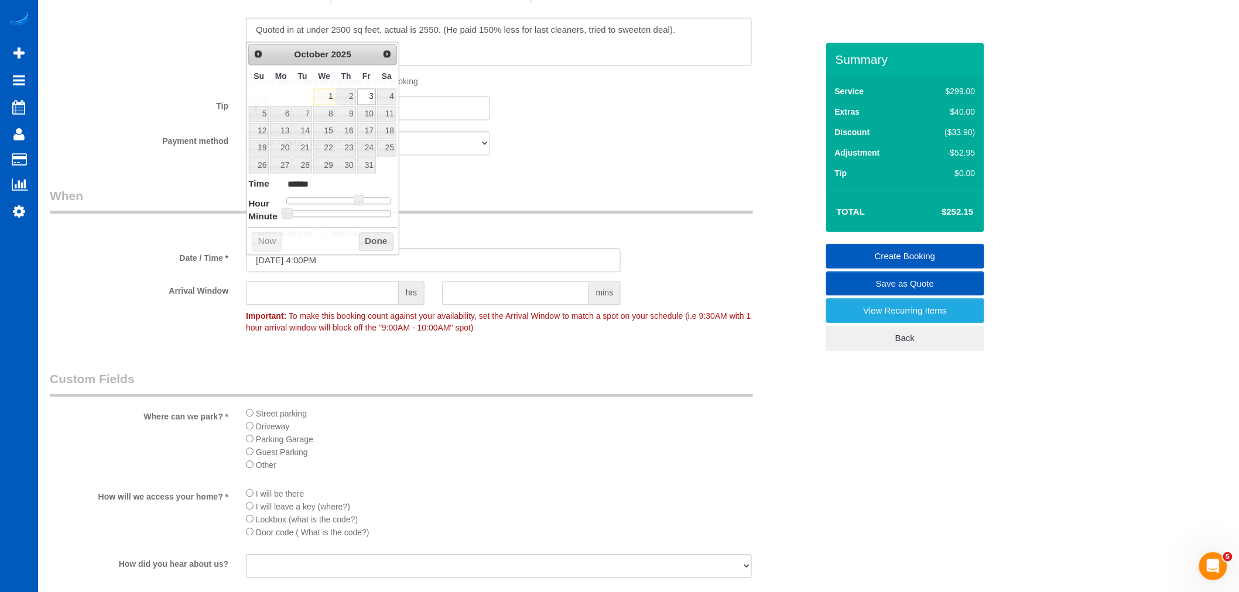
drag, startPoint x: 578, startPoint y: 462, endPoint x: 408, endPoint y: 407, distance: 179.2
click at [408, 407] on div "Where can we park? * Street parking Driveway Parking Garage Guest Parking Other" at bounding box center [433, 425] width 785 height 108
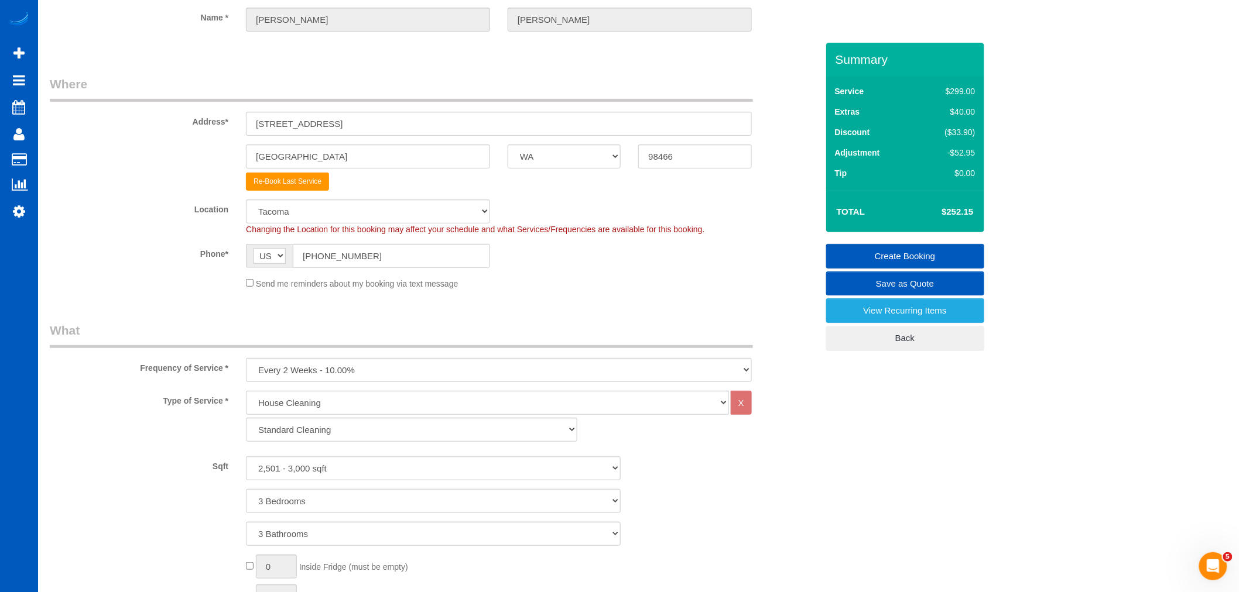
scroll to position [102, 0]
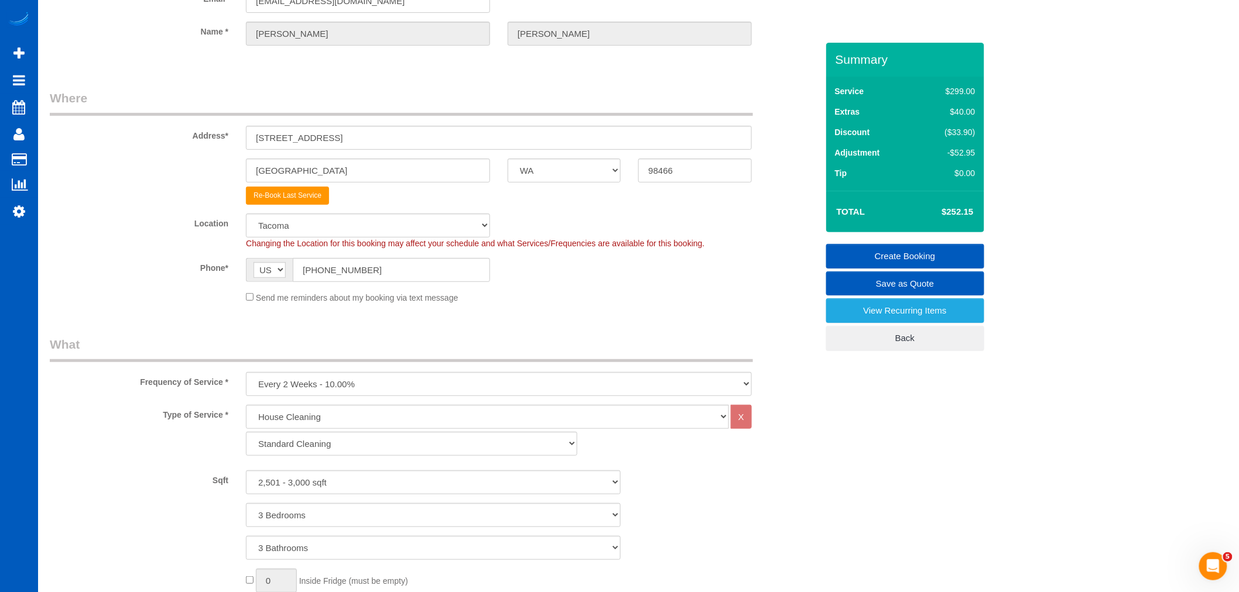
click at [294, 299] on span "Send me reminders about my booking via text message" at bounding box center [357, 297] width 203 height 9
click at [256, 299] on span "Send me reminders about my booking via text message" at bounding box center [357, 297] width 203 height 9
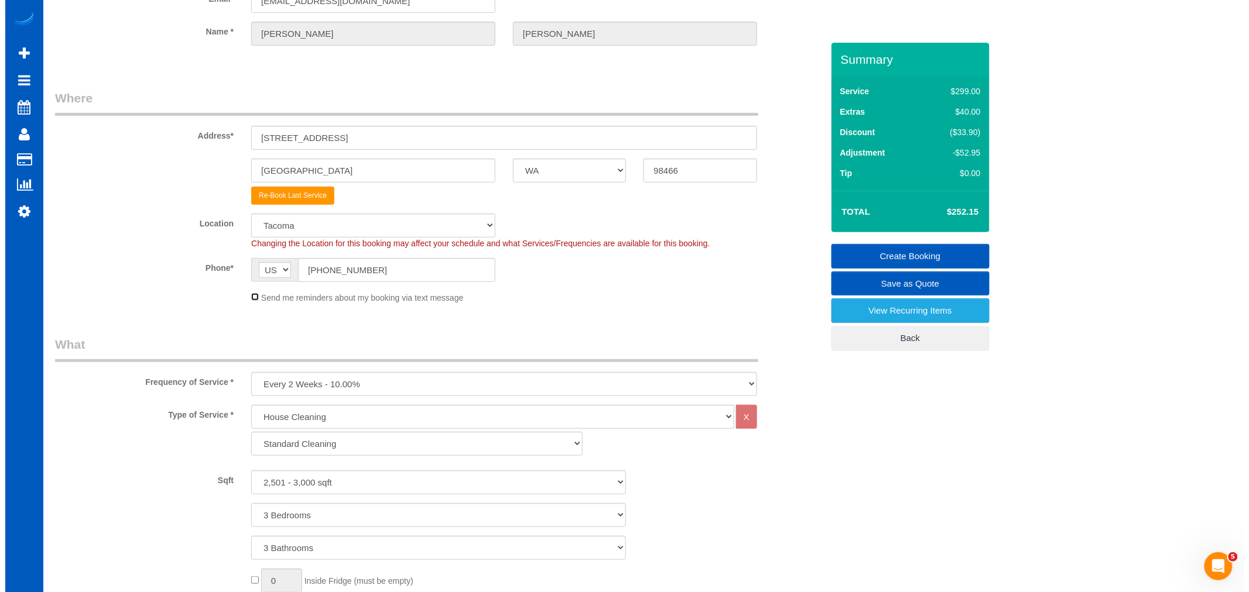
scroll to position [0, 0]
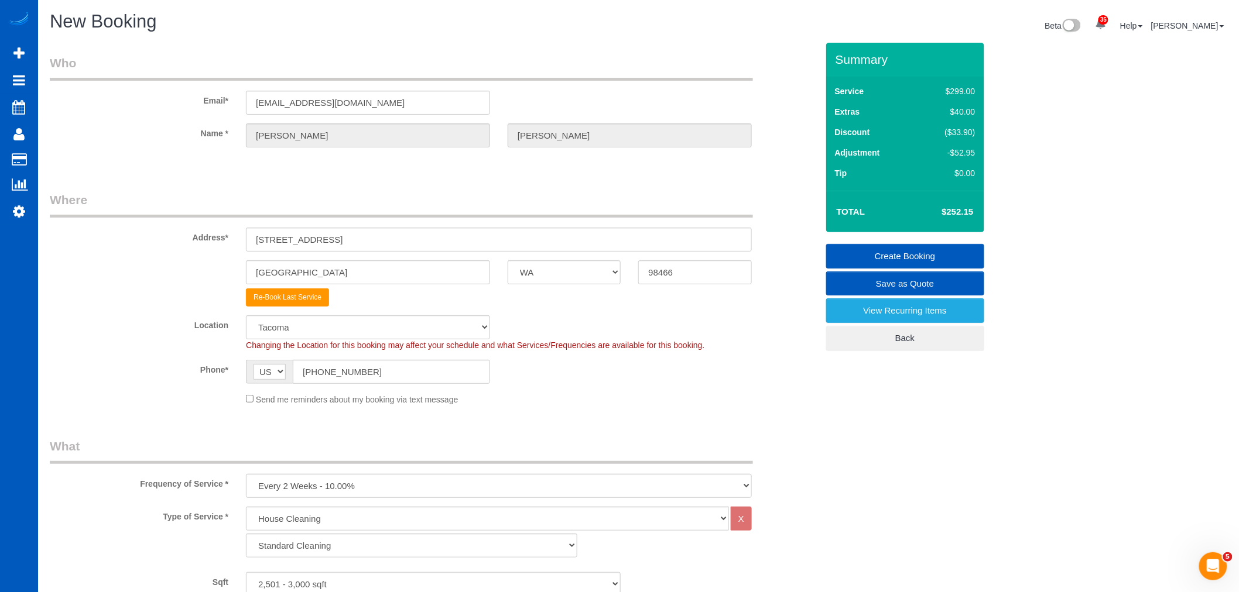
click at [917, 258] on link "Create Booking" at bounding box center [905, 256] width 158 height 25
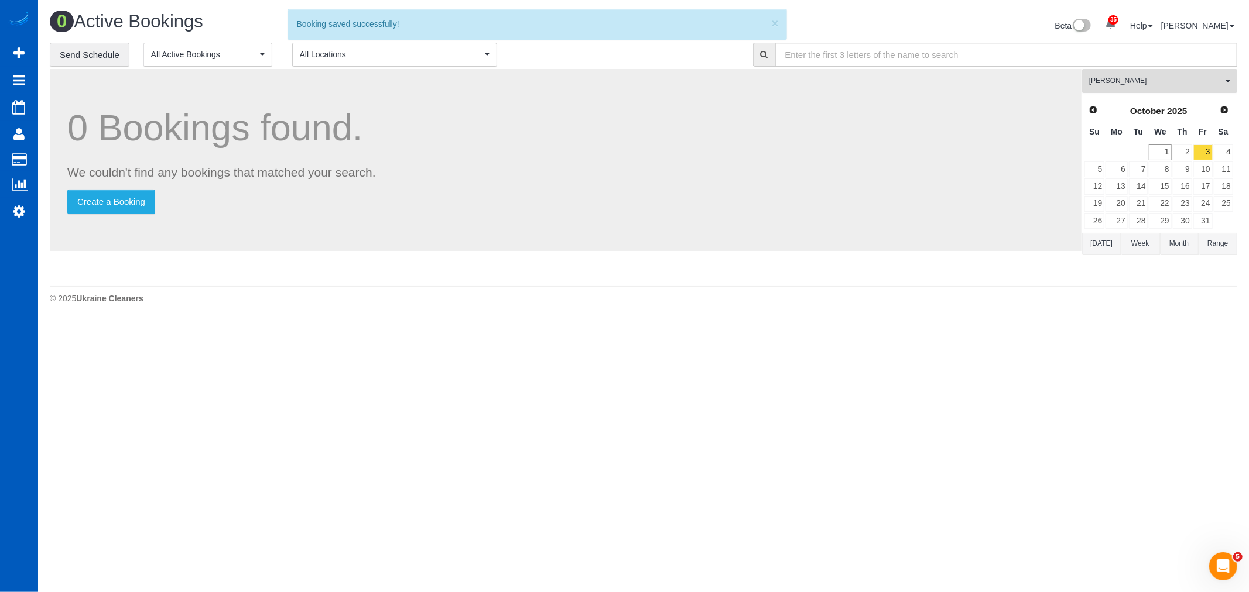
click at [1181, 74] on button "[PERSON_NAME] All Teams" at bounding box center [1159, 81] width 155 height 24
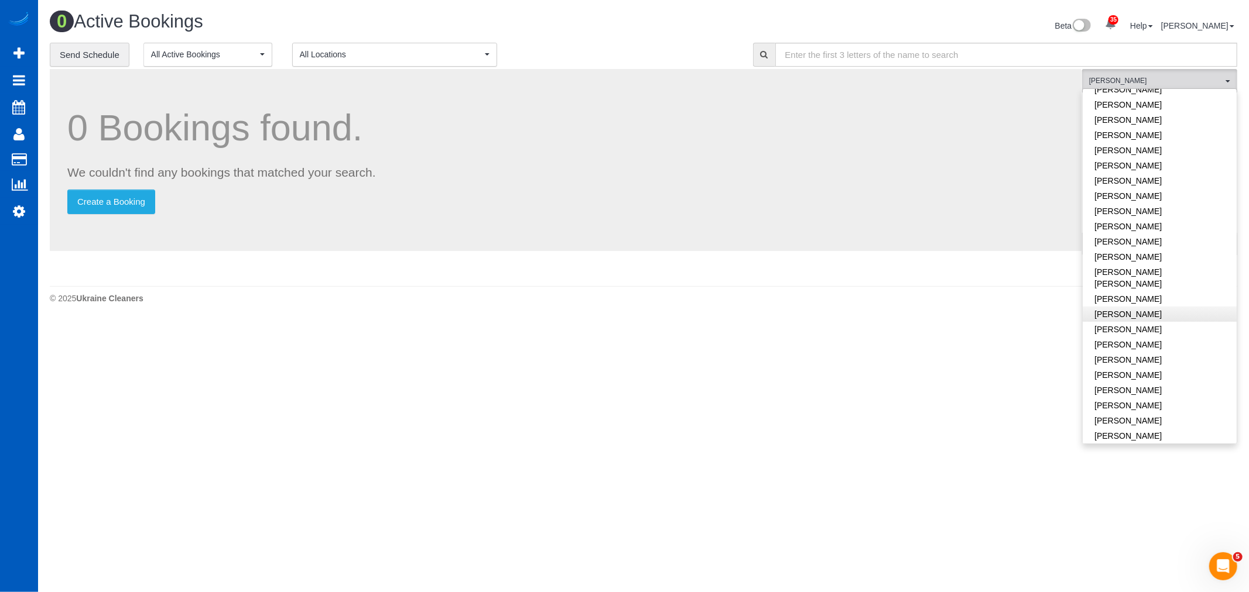
scroll to position [464, 0]
click at [1123, 442] on link "[PERSON_NAME]" at bounding box center [1159, 449] width 154 height 15
